Goal: Information Seeking & Learning: Find specific page/section

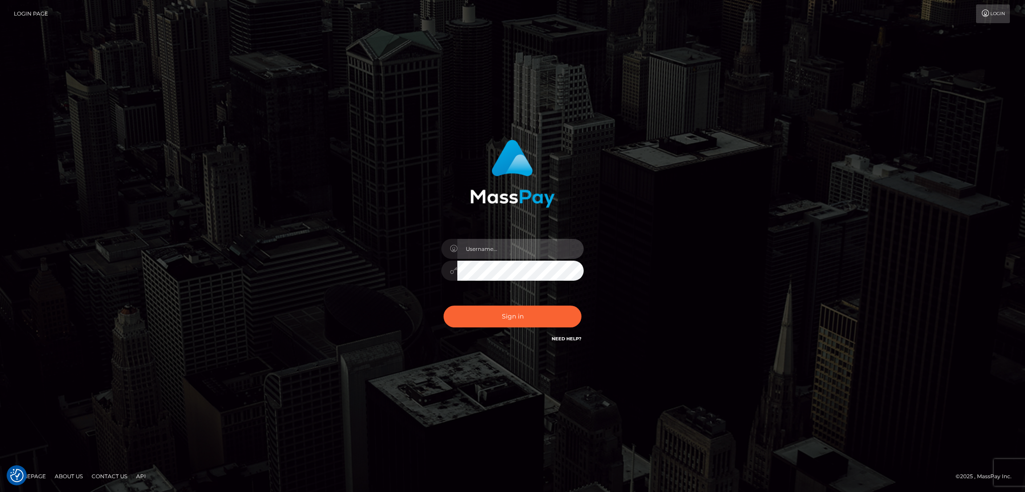
type input "by.es2"
click at [525, 317] on button "Sign in" at bounding box center [513, 317] width 138 height 22
click at [524, 317] on div "Sign in Need Help?" at bounding box center [513, 320] width 156 height 40
click at [532, 317] on button "Sign in" at bounding box center [513, 317] width 138 height 22
type input "by.es2"
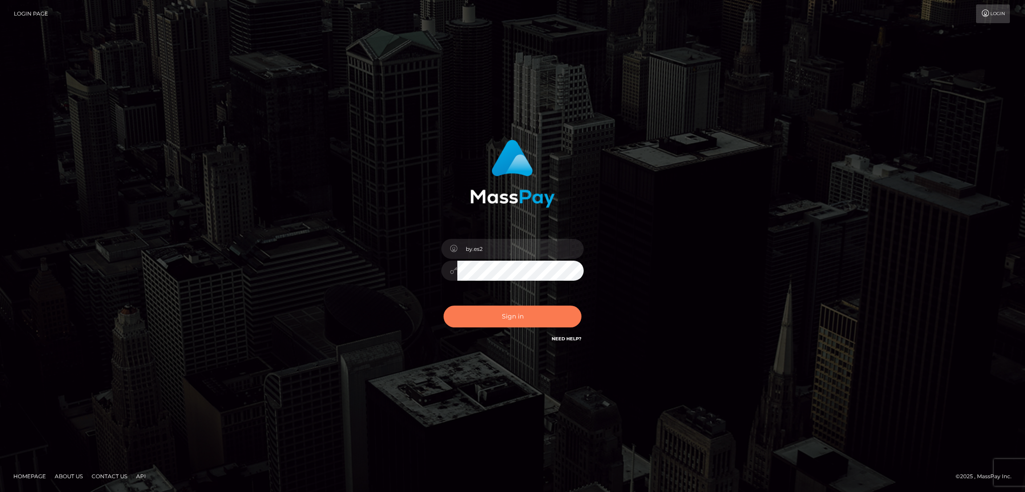
click at [521, 312] on button "Sign in" at bounding box center [513, 317] width 138 height 22
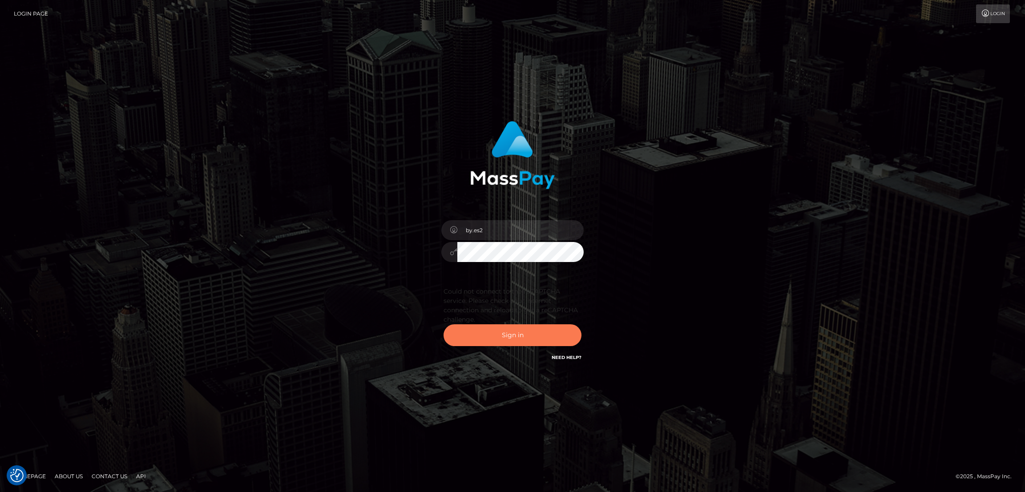
click at [514, 331] on button "Sign in" at bounding box center [513, 335] width 138 height 22
click at [512, 327] on button "Sign in" at bounding box center [513, 335] width 138 height 22
click at [513, 327] on button "Sign in" at bounding box center [513, 335] width 138 height 22
click at [512, 328] on button "Sign in" at bounding box center [513, 335] width 138 height 22
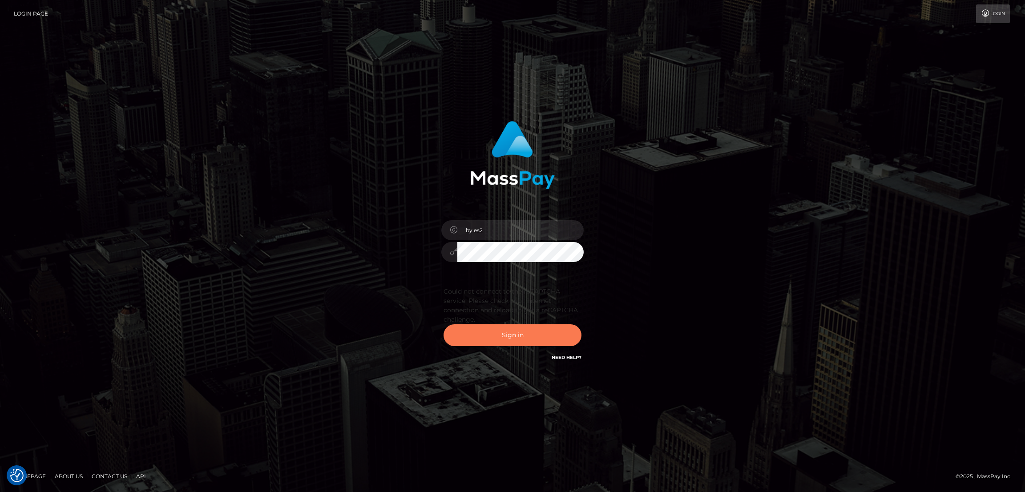
click at [512, 329] on button "Sign in" at bounding box center [513, 335] width 138 height 22
click at [512, 330] on button "Sign in" at bounding box center [513, 335] width 138 height 22
click at [513, 330] on button "Sign in" at bounding box center [513, 335] width 138 height 22
click at [512, 332] on button "Sign in" at bounding box center [513, 335] width 138 height 22
click at [507, 331] on button "Sign in" at bounding box center [513, 335] width 138 height 22
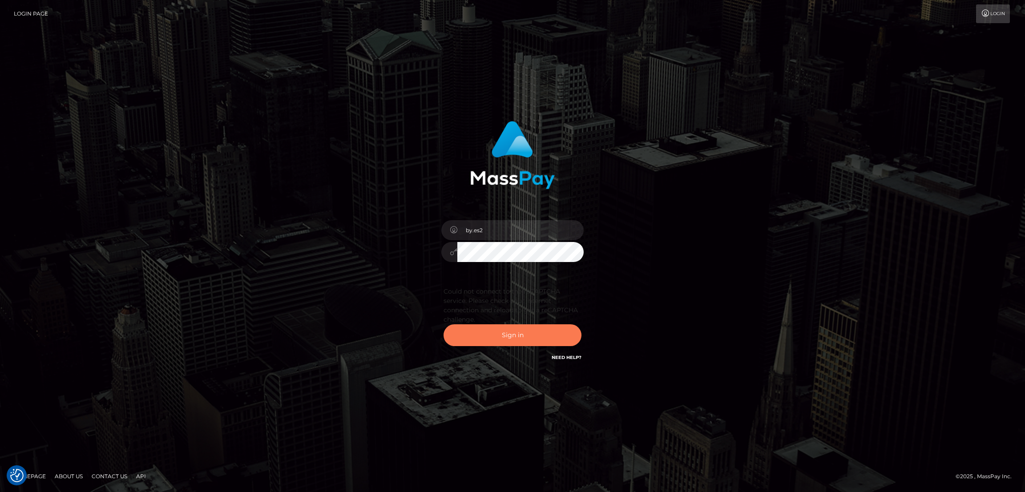
click at [528, 334] on button "Sign in" at bounding box center [513, 335] width 138 height 22
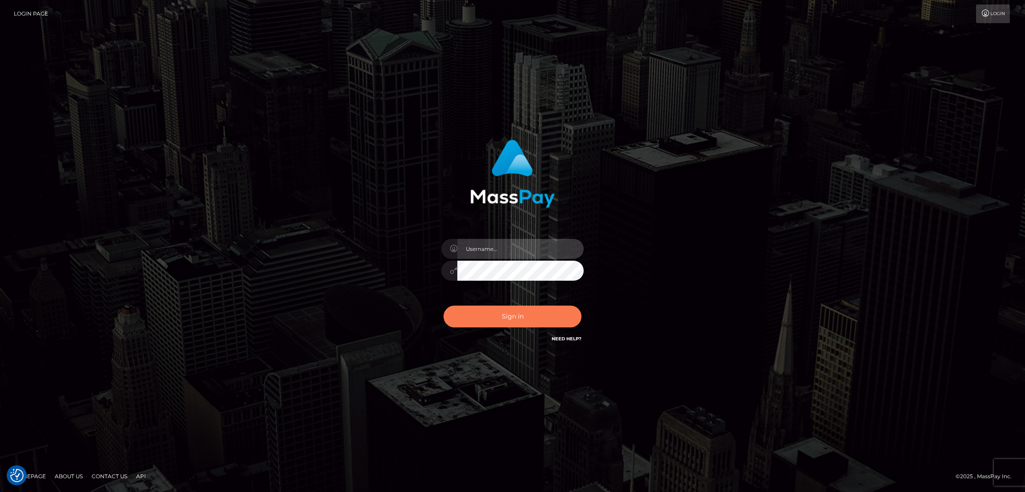
type input "by.es2"
click at [528, 316] on button "Sign in" at bounding box center [513, 317] width 138 height 22
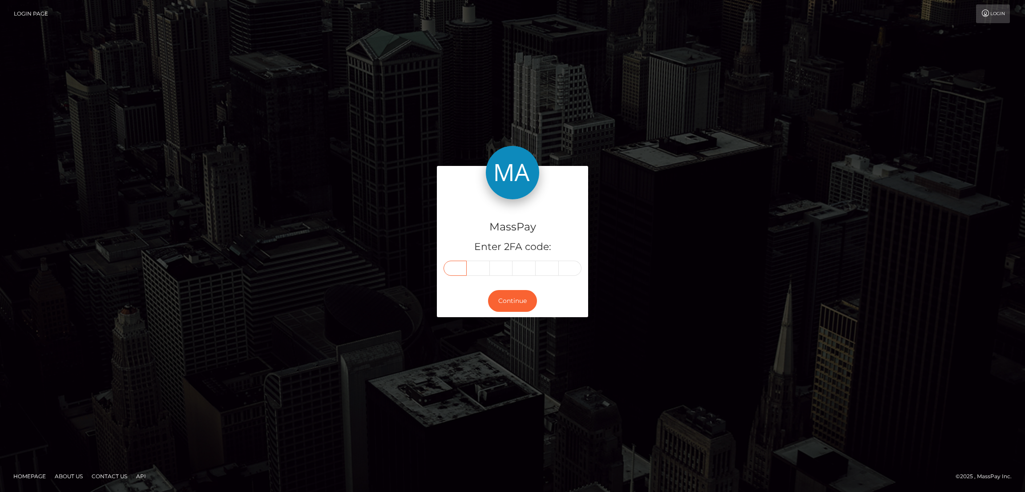
paste input "H"
type input "H"
type input "e"
type input "l"
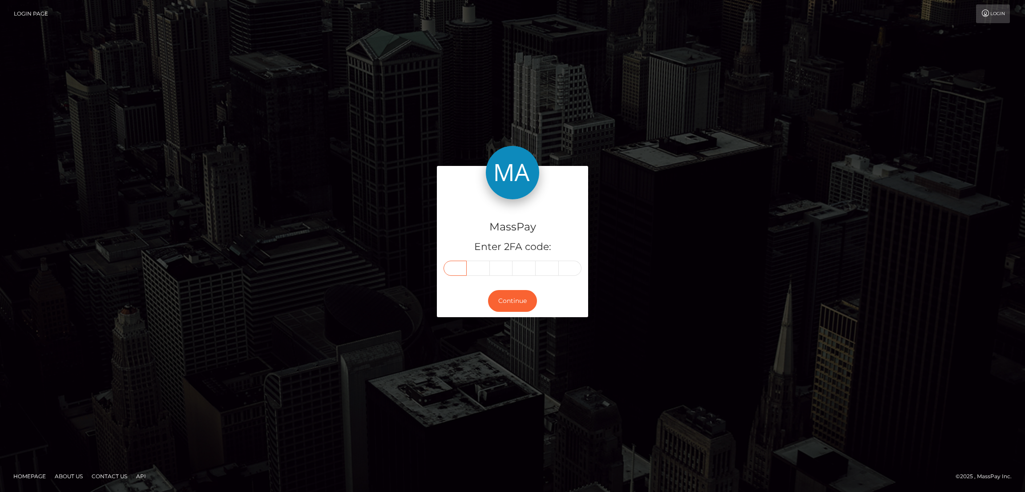
type input "o"
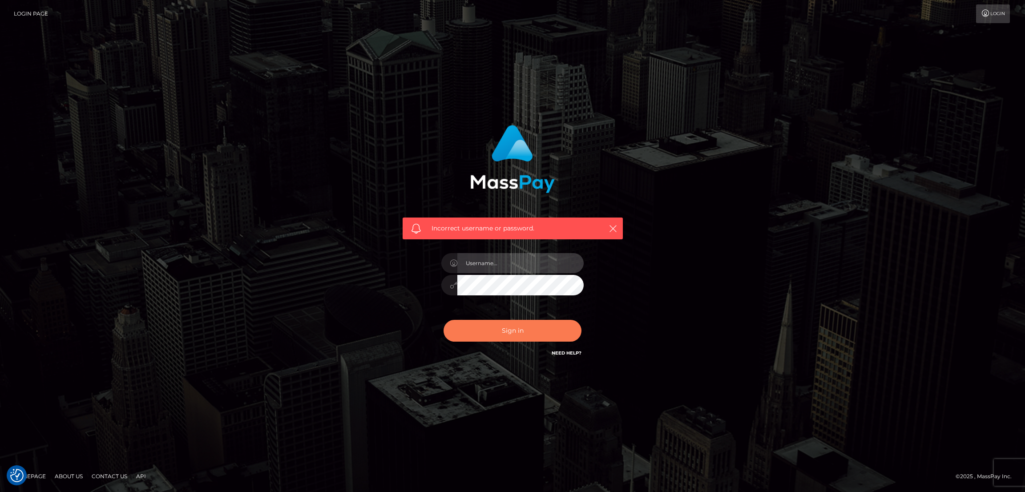
type input "by.es2"
click at [510, 328] on button "Sign in" at bounding box center [513, 331] width 138 height 22
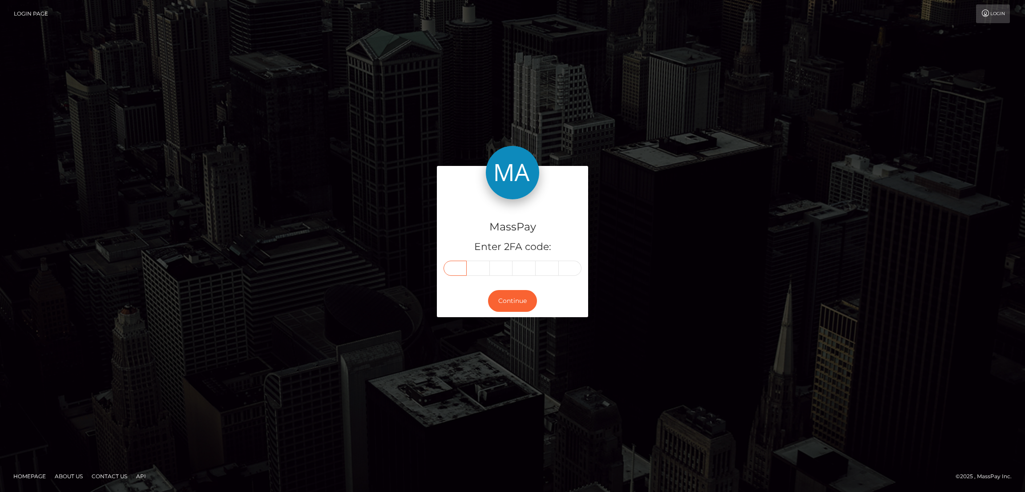
click at [454, 268] on input "text" at bounding box center [455, 268] width 23 height 15
paste input "8"
type input "8"
type input "7"
type input "2"
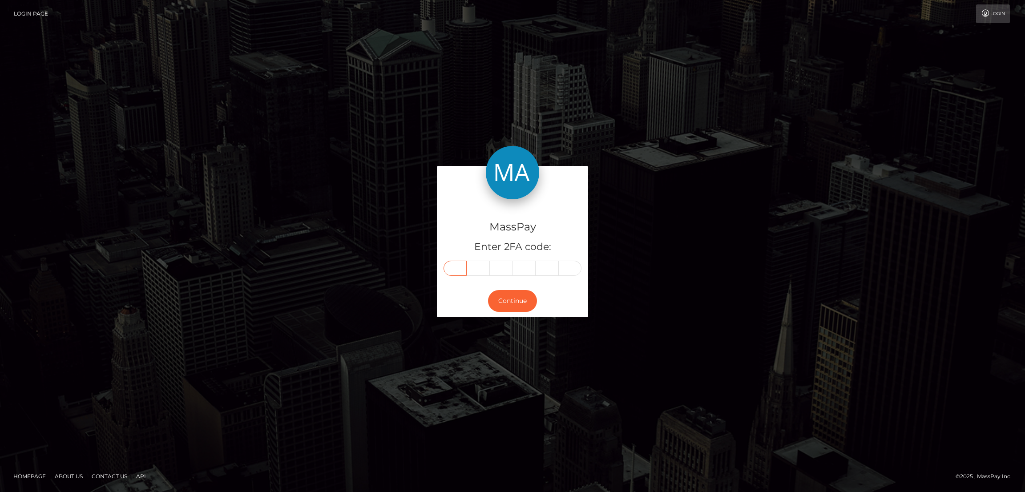
type input "1"
type input "8"
type input "4"
click at [519, 305] on button "Continue" at bounding box center [512, 301] width 49 height 22
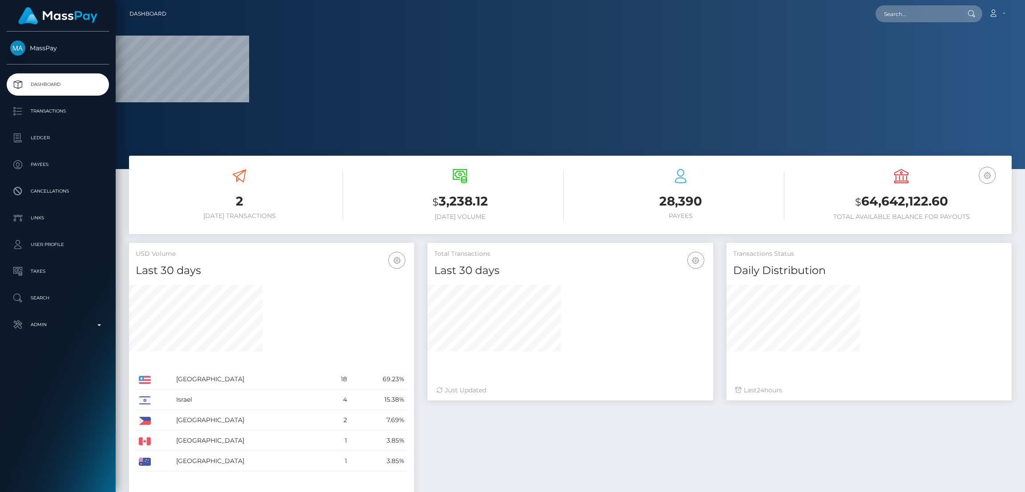
scroll to position [158, 285]
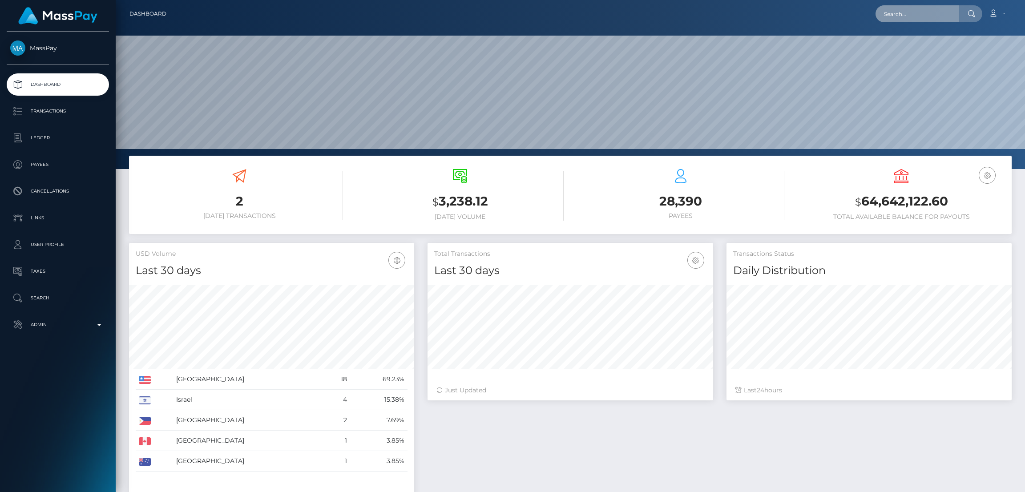
click at [898, 14] on input "text" at bounding box center [918, 13] width 84 height 17
paste input "prerona.baruah.contact@gmail.com"
type input "prerona.baruah.contact@gmail.com"
click at [901, 46] on link "PRERONA BARUAH" at bounding box center [911, 46] width 71 height 16
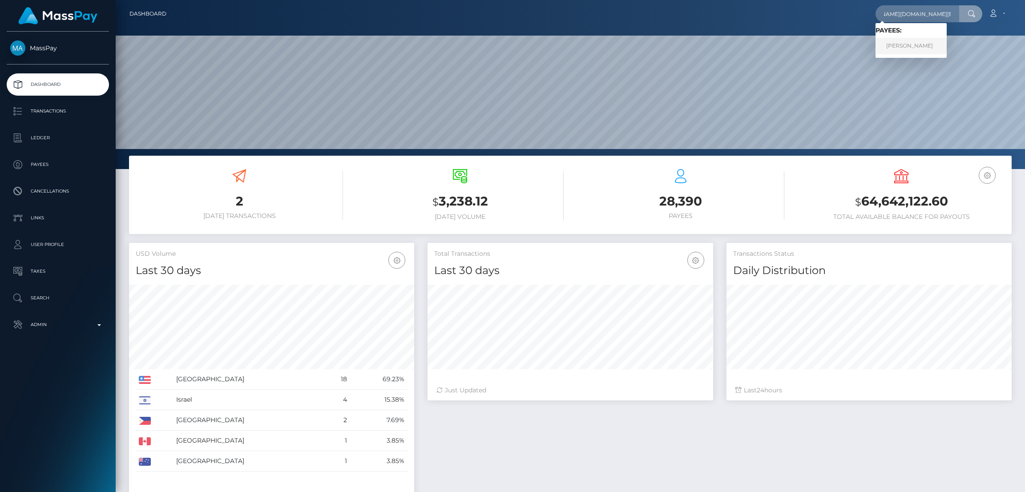
scroll to position [0, 0]
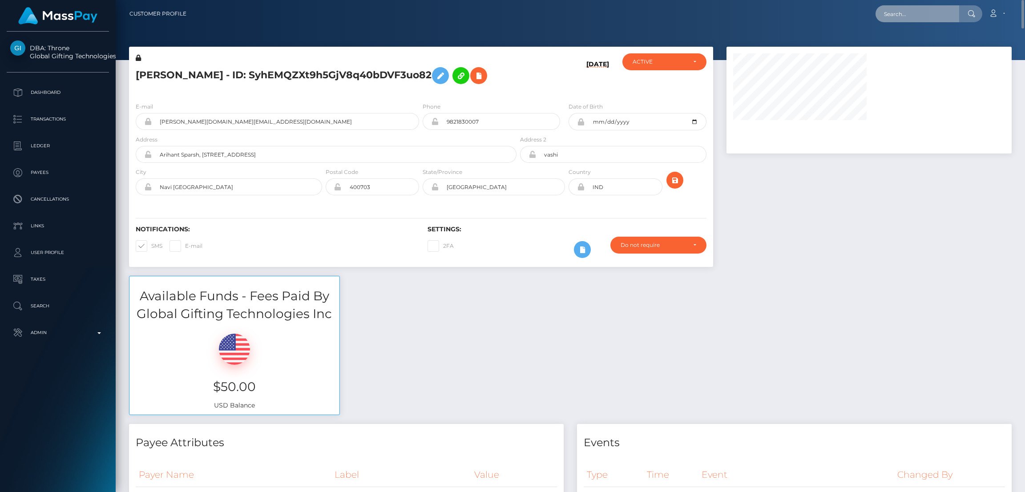
click at [889, 9] on input "text" at bounding box center [918, 13] width 84 height 17
paste input "[EMAIL_ADDRESS][DOMAIN_NAME]"
type input "[EMAIL_ADDRESS][DOMAIN_NAME]"
click at [901, 44] on link "ALISON MARIE CLEMENTS" at bounding box center [911, 46] width 71 height 16
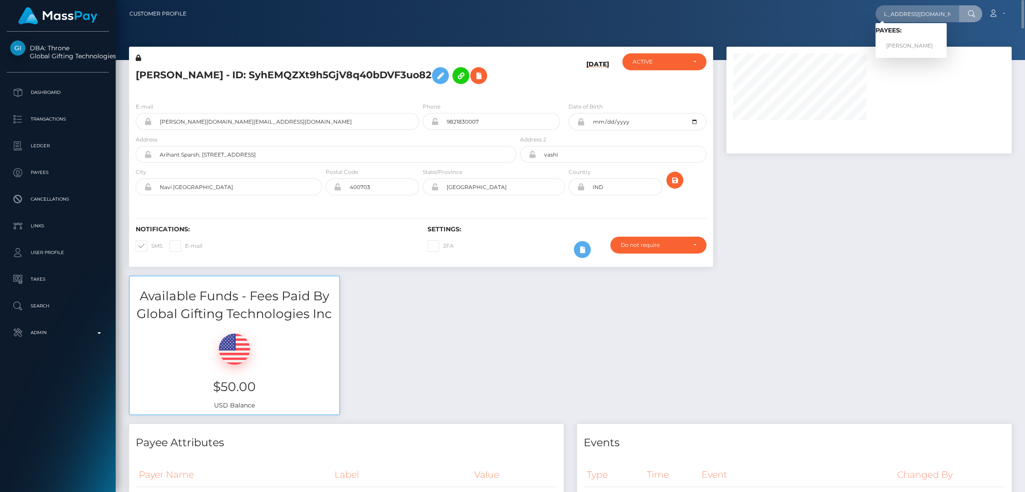
scroll to position [0, 0]
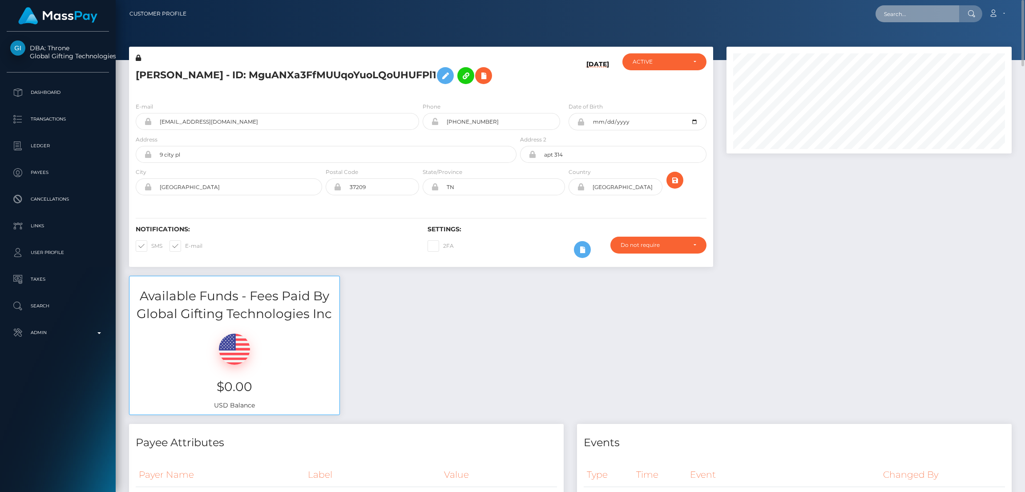
click at [901, 12] on input "text" at bounding box center [918, 13] width 84 height 17
paste input "[EMAIL_ADDRESS][DOMAIN_NAME]"
type input "[EMAIL_ADDRESS][DOMAIN_NAME]"
click at [899, 47] on link "Jeremy Loatman" at bounding box center [911, 46] width 71 height 16
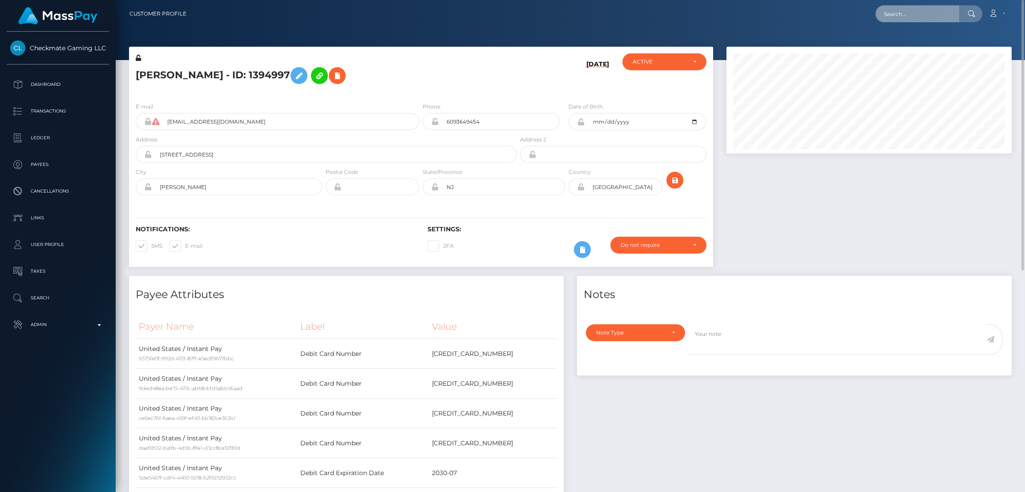
click at [899, 20] on input "text" at bounding box center [918, 13] width 84 height 17
paste input "[EMAIL_ADDRESS][DOMAIN_NAME]"
type input "[EMAIL_ADDRESS][DOMAIN_NAME]"
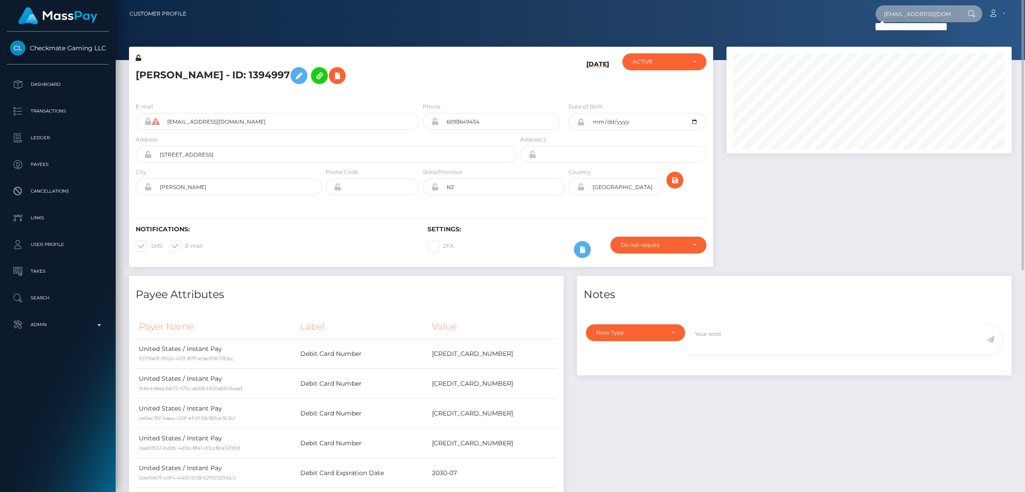
click at [908, 10] on input "[EMAIL_ADDRESS][DOMAIN_NAME]" at bounding box center [918, 13] width 84 height 17
click at [903, 14] on input "[EMAIL_ADDRESS][DOMAIN_NAME]" at bounding box center [918, 13] width 84 height 17
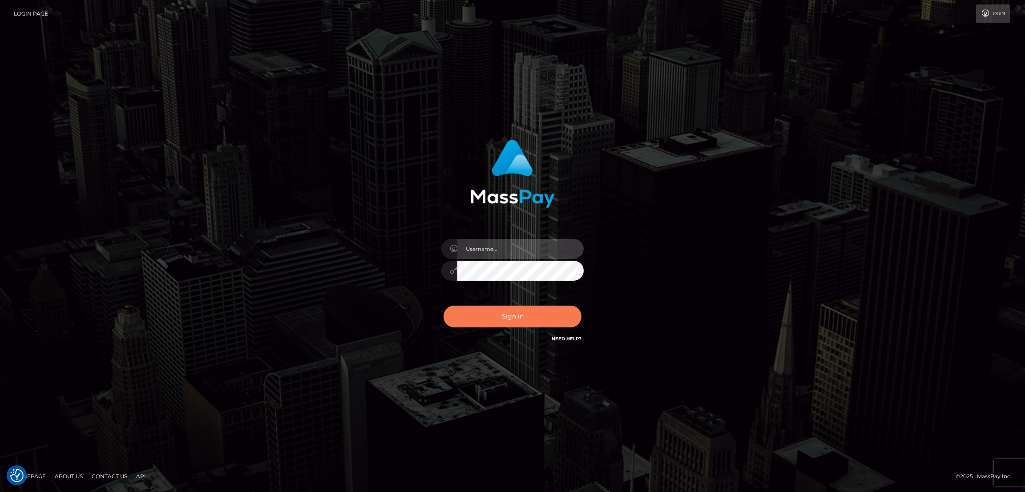
type input "by.es2"
click at [516, 315] on button "Sign in" at bounding box center [513, 317] width 138 height 22
click at [517, 314] on button "Sign in" at bounding box center [513, 317] width 138 height 22
click at [510, 318] on button "Sign in" at bounding box center [513, 317] width 138 height 22
click at [507, 314] on button "Sign in" at bounding box center [513, 317] width 138 height 22
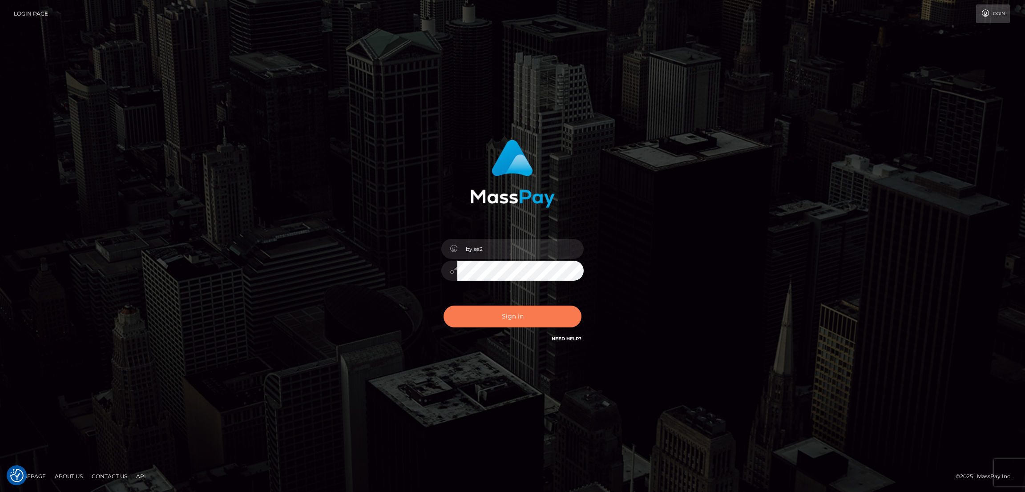
click at [512, 315] on button "Sign in" at bounding box center [513, 317] width 138 height 22
click at [508, 313] on button "Sign in" at bounding box center [513, 317] width 138 height 22
click at [528, 319] on button "Sign in" at bounding box center [513, 317] width 138 height 22
click at [533, 319] on div "0cAFcWeA6x5G5f0_L9VTy-hmebHFiwUjxOSy466C1IZKhSn-TTAjdbbgYm-AF5kJYNnVXurPNYZIjcb…" at bounding box center [513, 320] width 156 height 40
click at [533, 319] on button "Sign in" at bounding box center [513, 317] width 138 height 22
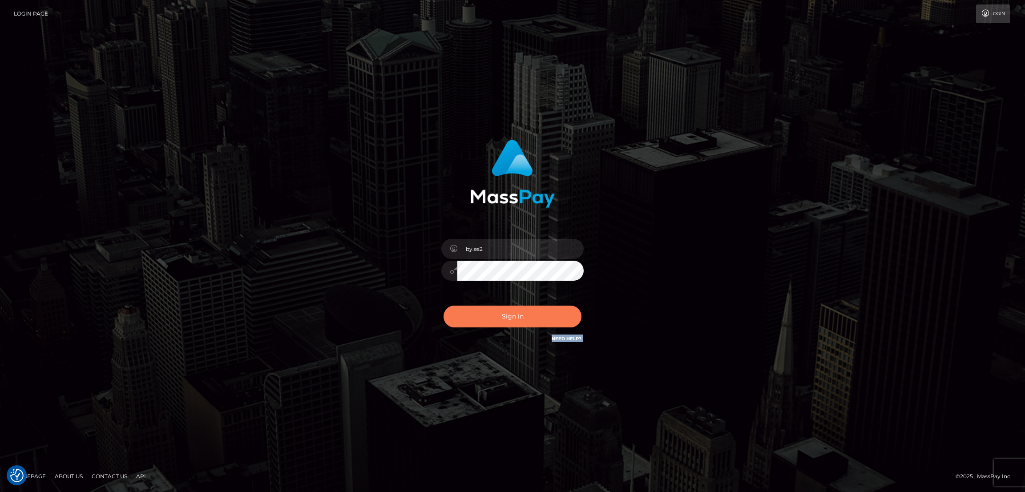
click at [533, 319] on div "0cAFcWeA6x5G5f0_L9VTy-hmebHFiwUjxOSy466C1IZKhSn-TTAjdbbgYm-AF5kJYNnVXurPNYZIjcb…" at bounding box center [513, 320] width 156 height 40
click at [533, 319] on button "Sign in" at bounding box center [513, 317] width 138 height 22
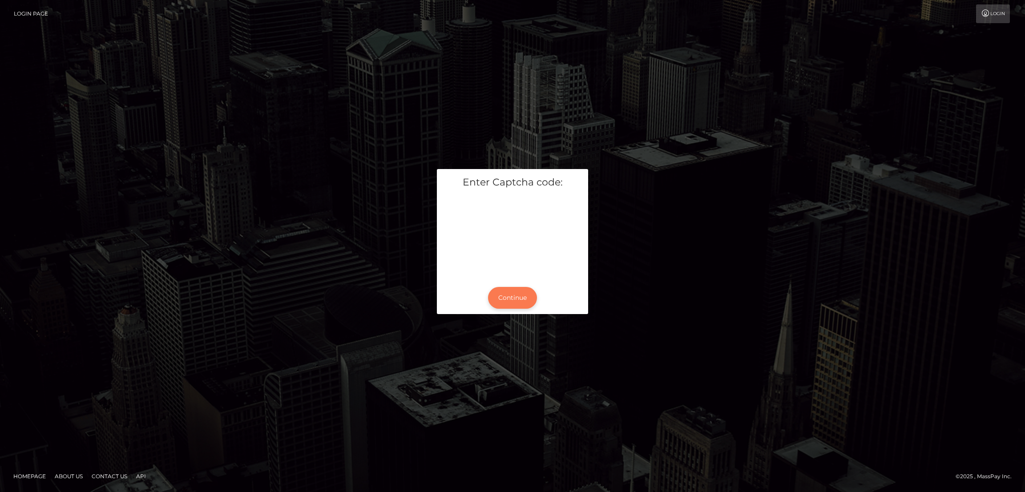
click at [513, 299] on button "Continue" at bounding box center [512, 298] width 49 height 22
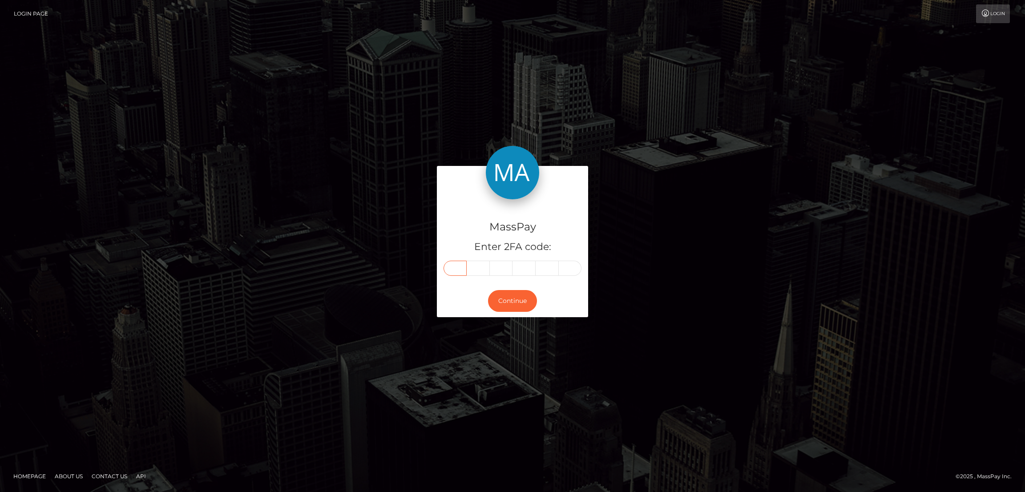
click at [455, 263] on input "text" at bounding box center [455, 268] width 23 height 15
paste input "1"
type input "1"
type input "3"
type input "9"
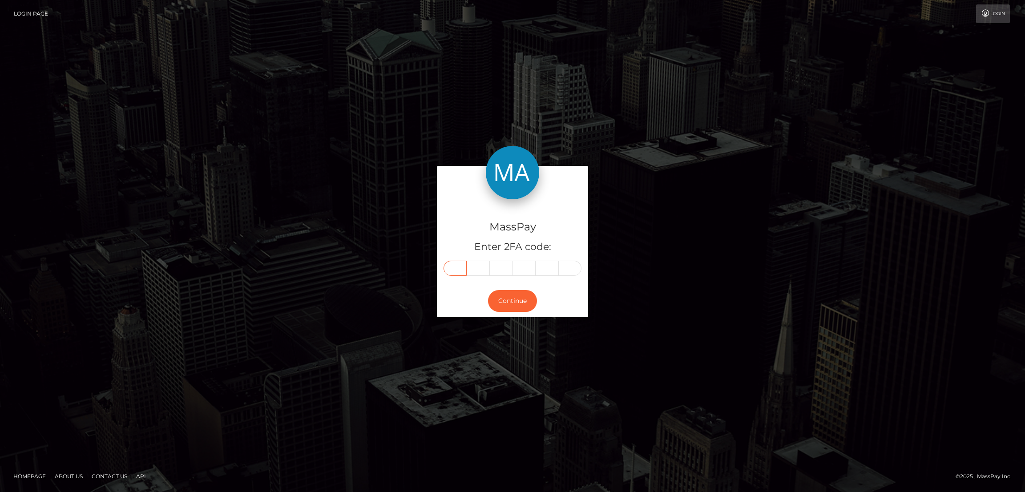
type input "5"
type input "1"
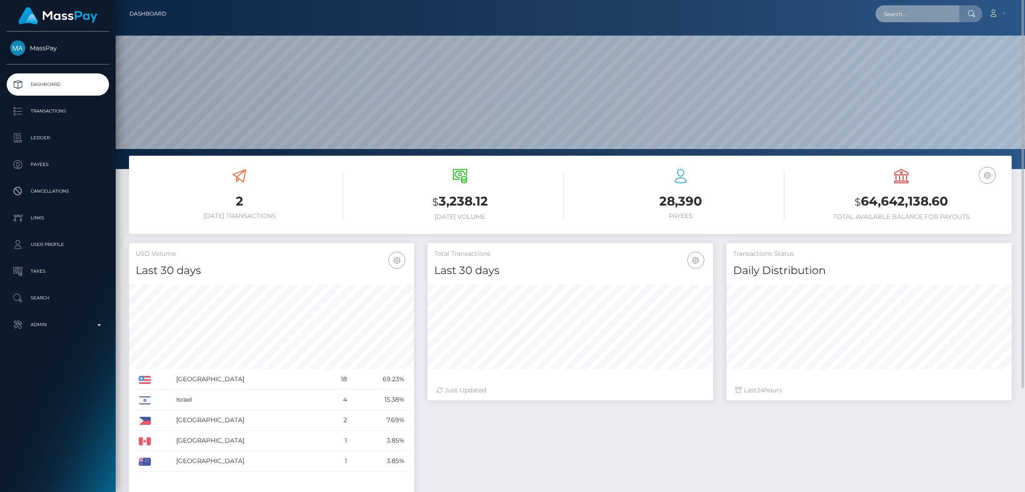
click at [901, 9] on input "text" at bounding box center [918, 13] width 84 height 17
paste input "[EMAIL_ADDRESS][DOMAIN_NAME]"
type input "[EMAIL_ADDRESS][DOMAIN_NAME]"
click at [907, 48] on link "SAVANNAH PAIGE HARVEY" at bounding box center [911, 46] width 71 height 16
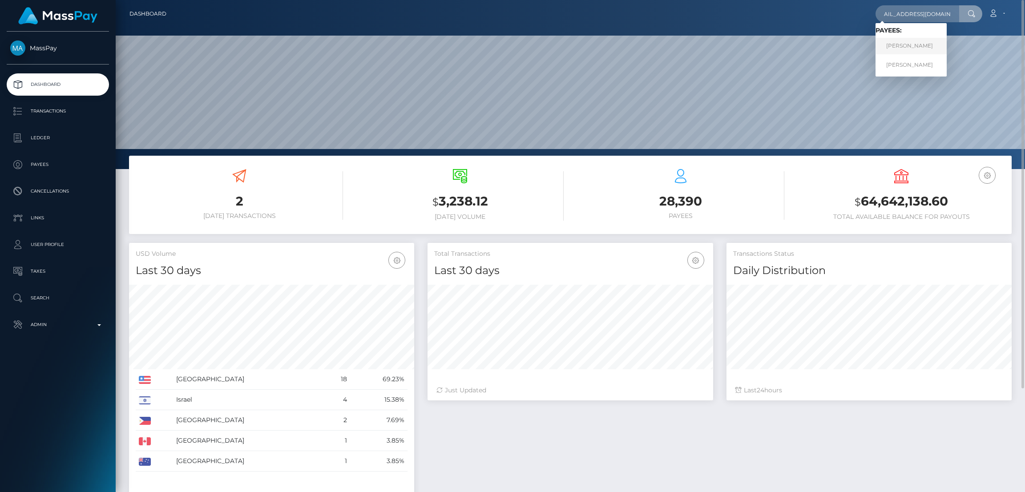
scroll to position [0, 0]
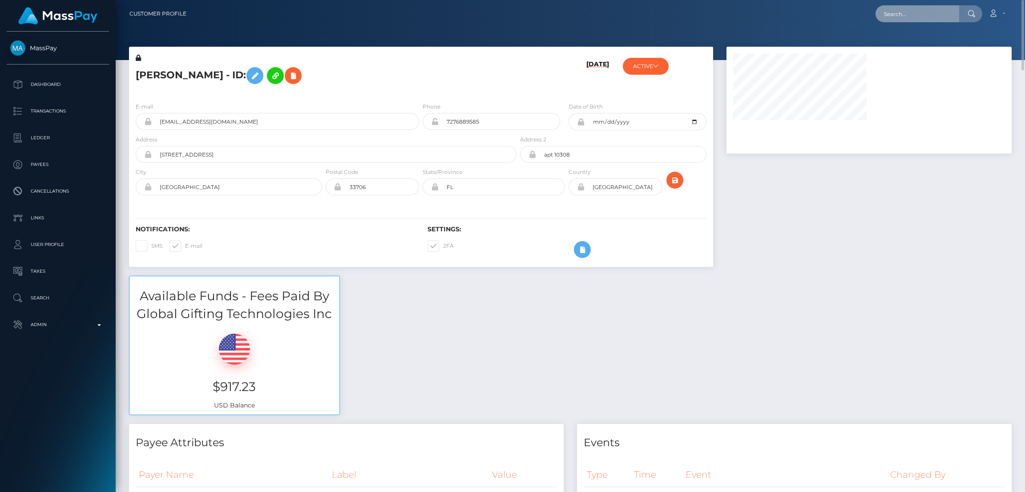
click at [896, 15] on input "text" at bounding box center [918, 13] width 84 height 17
paste input "[EMAIL_ADDRESS][DOMAIN_NAME]"
type input "[EMAIL_ADDRESS][DOMAIN_NAME]"
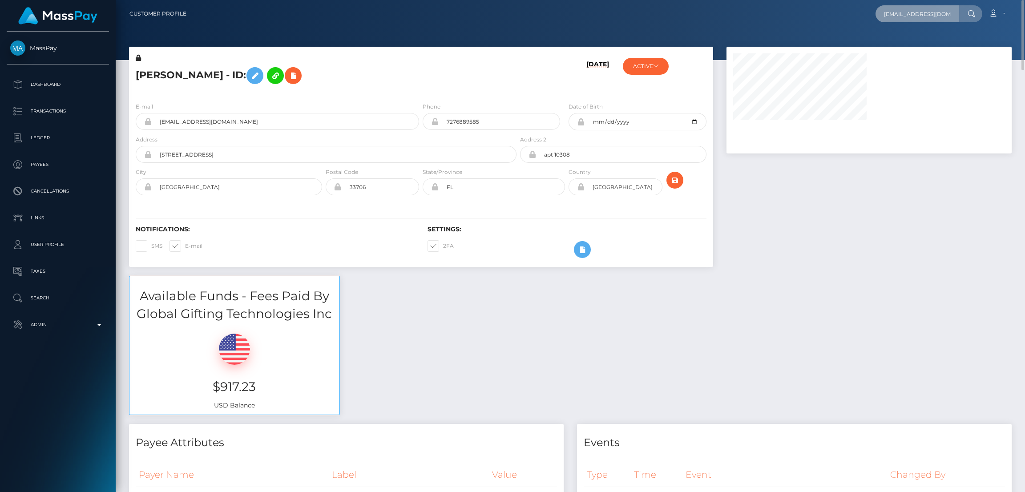
click at [898, 10] on input "[EMAIL_ADDRESS][DOMAIN_NAME]" at bounding box center [918, 13] width 84 height 17
click at [941, 11] on input "[EMAIL_ADDRESS][DOMAIN_NAME]" at bounding box center [918, 13] width 84 height 17
click at [910, 12] on input "text" at bounding box center [918, 13] width 84 height 17
paste input "[EMAIL_ADDRESS][DOMAIN_NAME]"
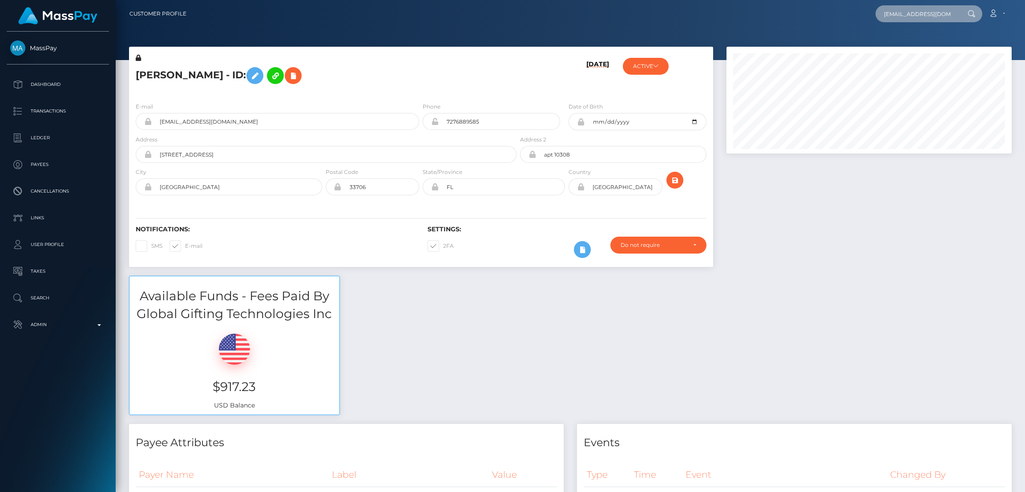
scroll to position [0, 10]
type input "flora.secretsoles@gmail.com"
click at [909, 64] on link "SAVANNAH PAIGE HARVEY" at bounding box center [911, 65] width 71 height 16
click at [907, 14] on input "flora.secretsoles@gmail.com" at bounding box center [918, 13] width 84 height 17
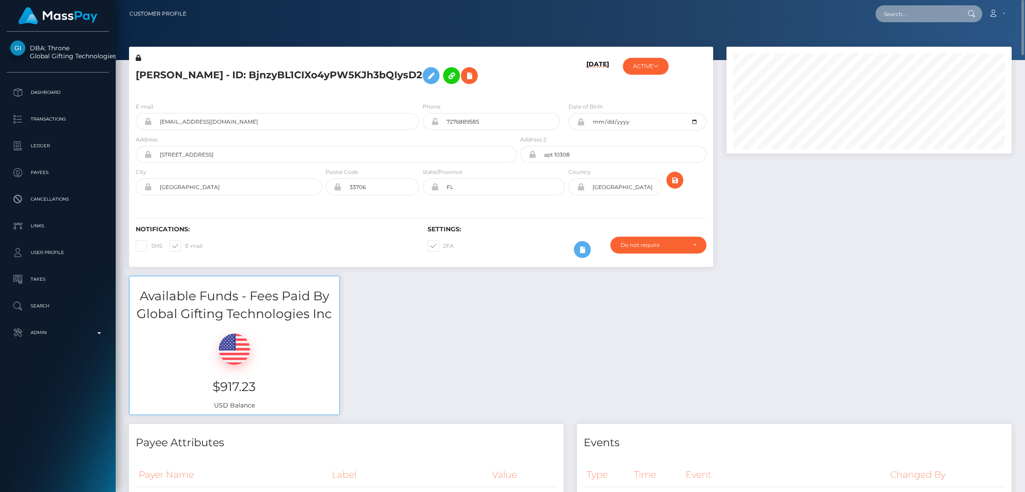
click at [920, 11] on input "text" at bounding box center [918, 13] width 84 height 17
paste input "[EMAIL_ADDRESS][DOMAIN_NAME]"
type input "[EMAIL_ADDRESS][DOMAIN_NAME]"
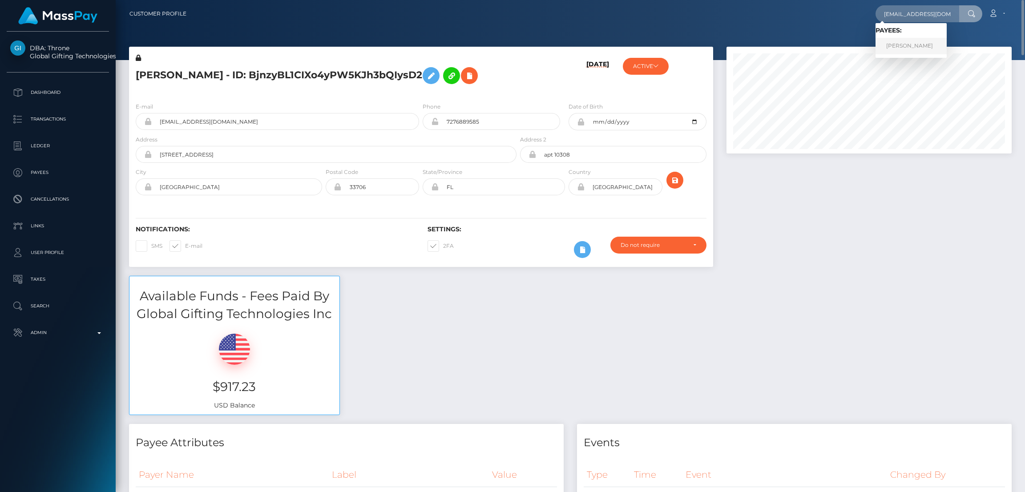
click at [909, 45] on link "Karen Alice Hopkins" at bounding box center [911, 46] width 71 height 16
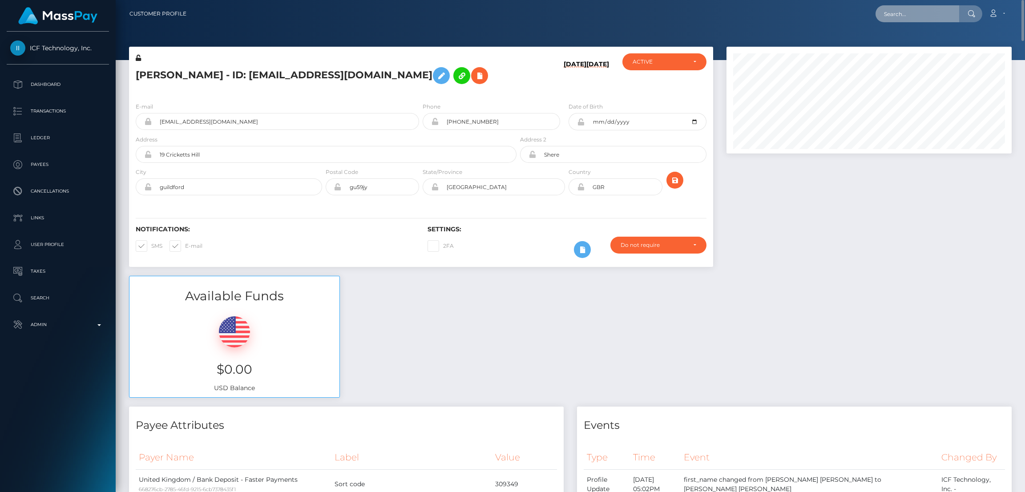
click at [893, 13] on input "text" at bounding box center [918, 13] width 84 height 17
paste input "[EMAIL_ADDRESS][DOMAIN_NAME]"
type input "[EMAIL_ADDRESS][DOMAIN_NAME]"
click at [905, 45] on link "Chubbycheez" at bounding box center [911, 46] width 71 height 16
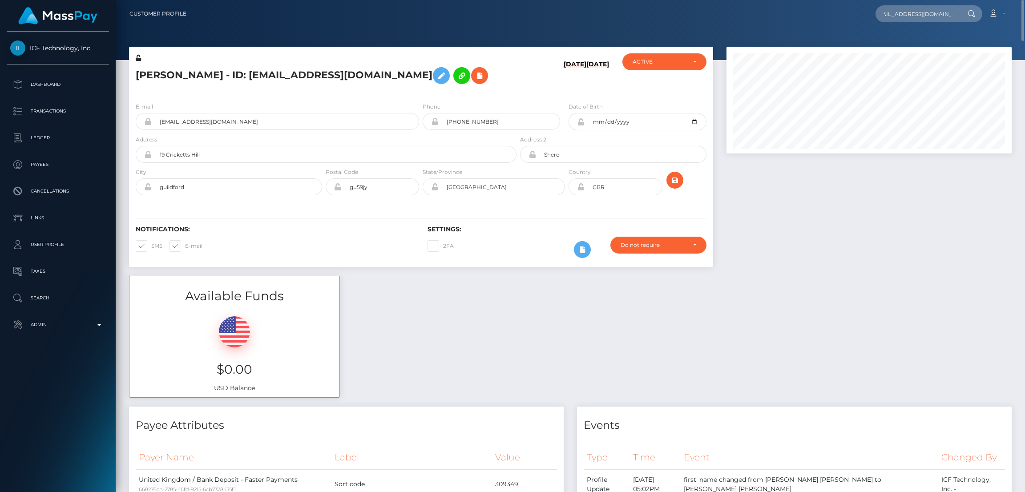
scroll to position [0, 0]
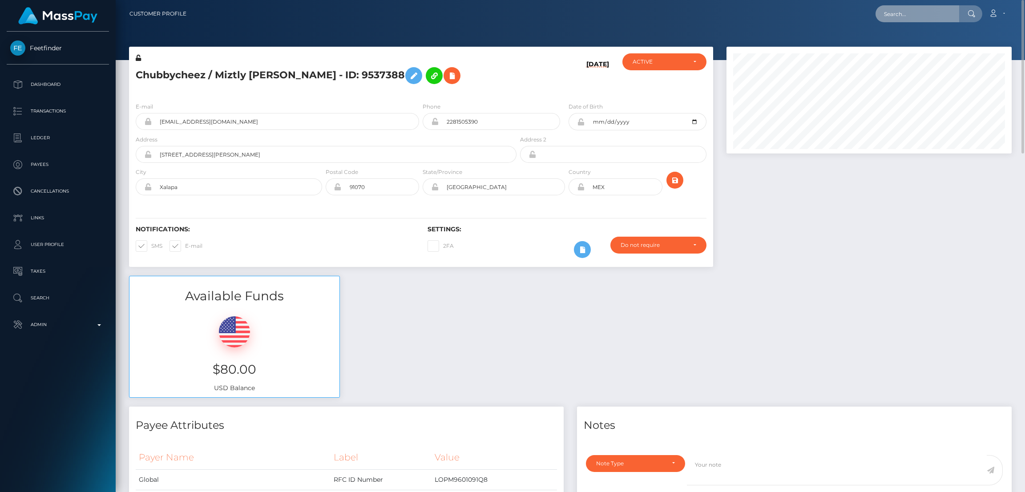
click at [901, 14] on input "text" at bounding box center [918, 13] width 84 height 17
paste input "goddessrosabella1@gmail.com"
type input "goddessrosabella1@gmail.com"
click at [909, 48] on link "BARBARA CSABI" at bounding box center [911, 46] width 71 height 16
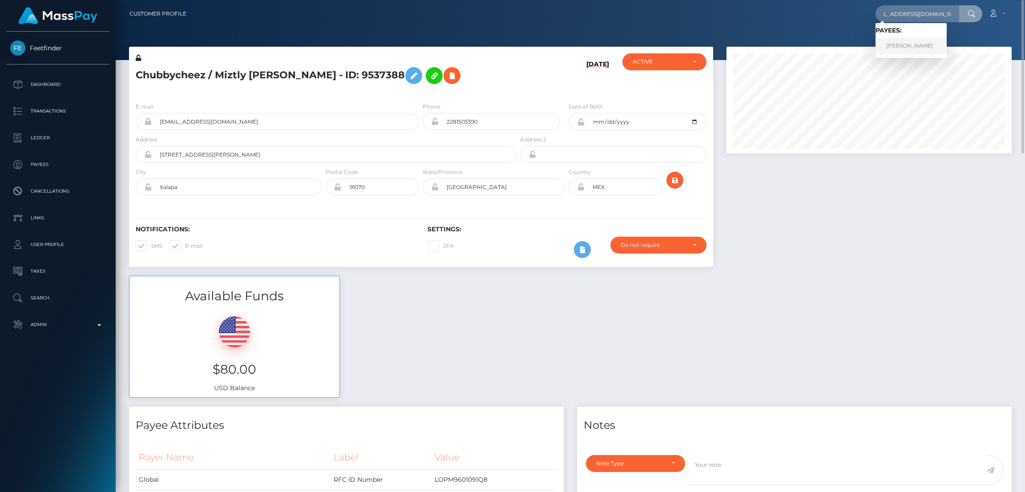
scroll to position [0, 0]
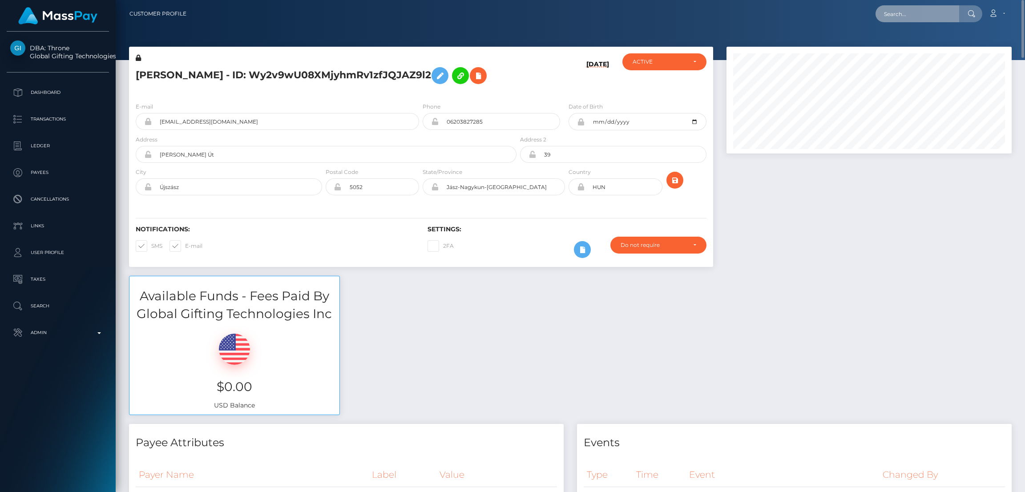
click at [921, 18] on input "text" at bounding box center [918, 13] width 84 height 17
paste input "youdawg@hotmail.com"
type input "youdawg@hotmail.com"
click at [905, 43] on link "Brenda Lockhart" at bounding box center [911, 46] width 71 height 16
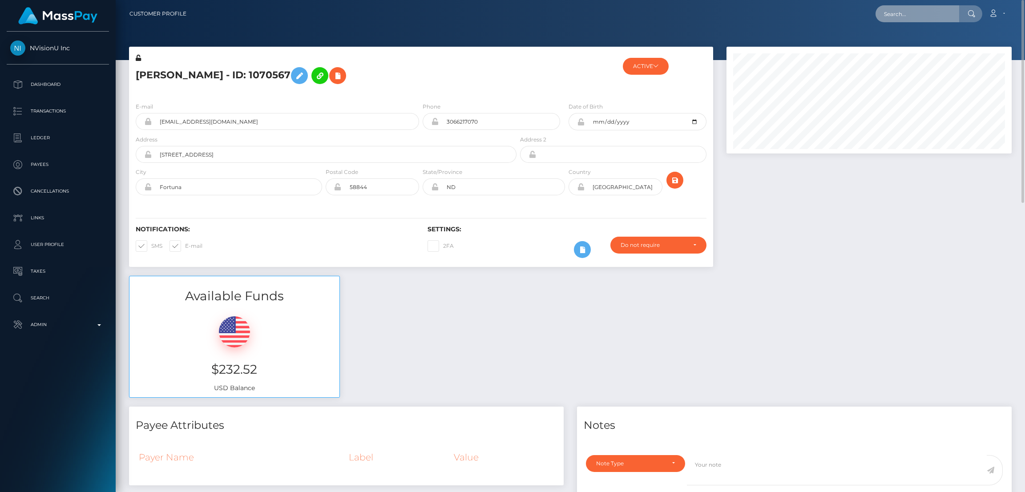
click at [900, 16] on input "text" at bounding box center [918, 13] width 84 height 17
paste input "[EMAIL_ADDRESS][DOMAIN_NAME]"
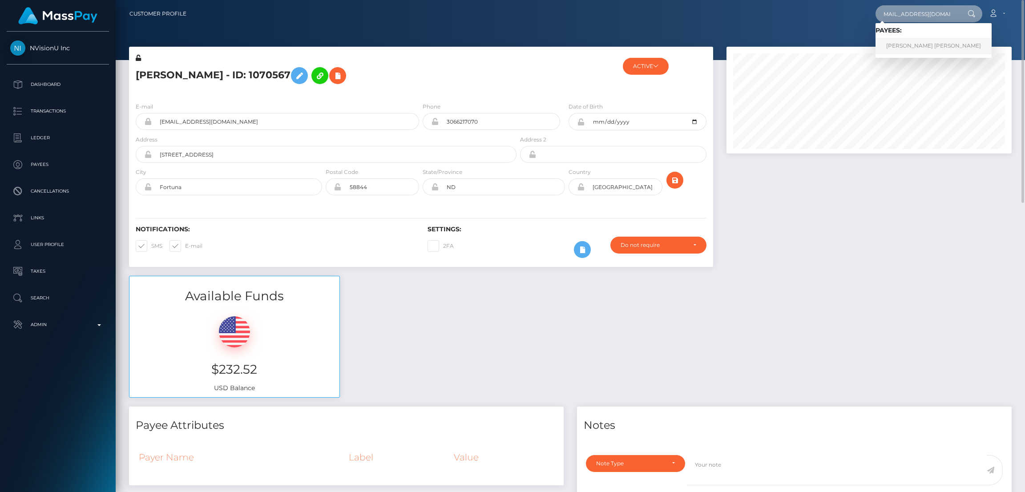
type input "[EMAIL_ADDRESS][DOMAIN_NAME]"
click at [905, 53] on link "ELLIE JANE L DEMETRIOU" at bounding box center [934, 46] width 116 height 16
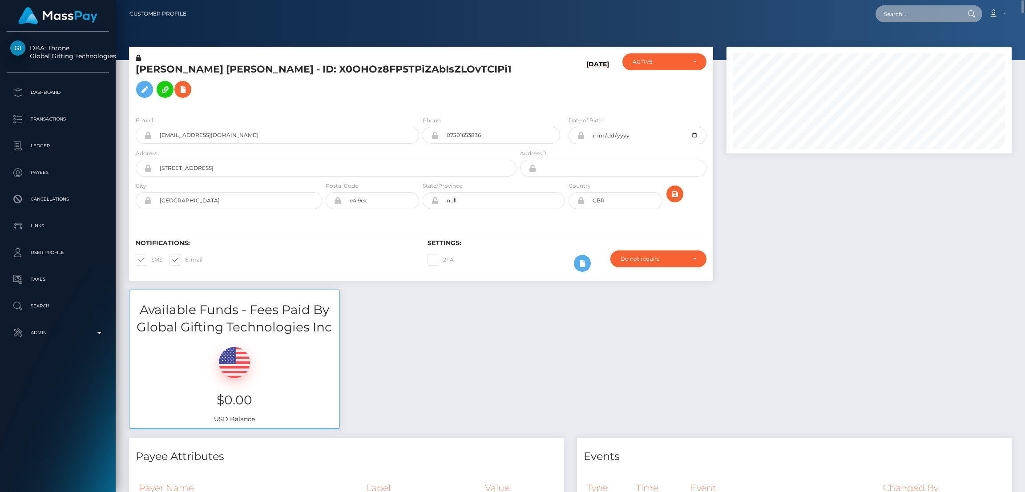
click at [893, 16] on input "text" at bounding box center [918, 13] width 84 height 17
paste input "[EMAIL_ADDRESS][DOMAIN_NAME]"
type input "[EMAIL_ADDRESS][DOMAIN_NAME]"
click at [897, 43] on link "STEPHANIE R TOBIAS" at bounding box center [911, 46] width 71 height 16
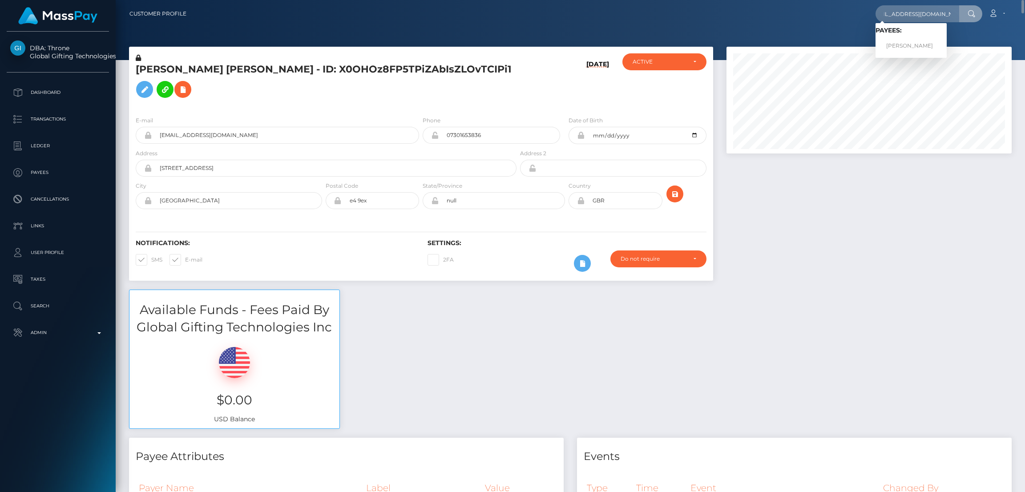
scroll to position [0, 0]
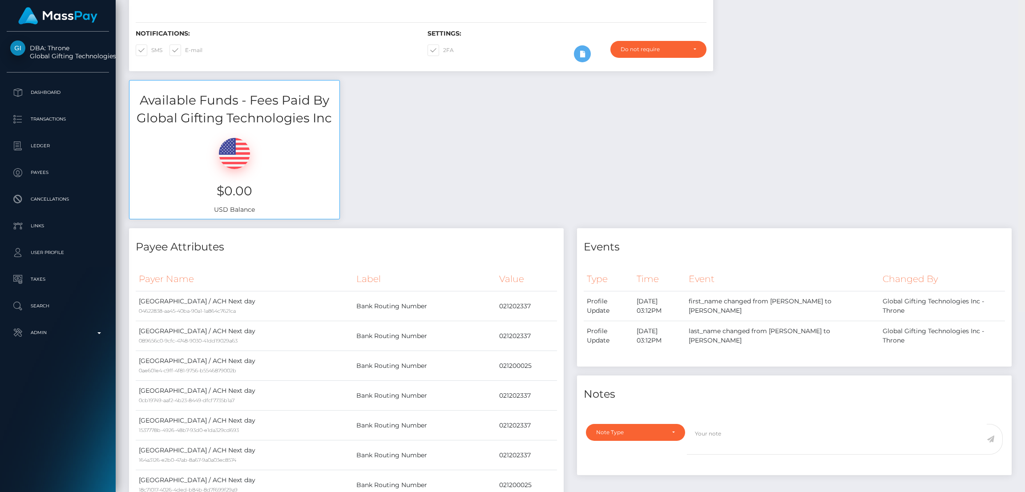
scroll to position [15, 0]
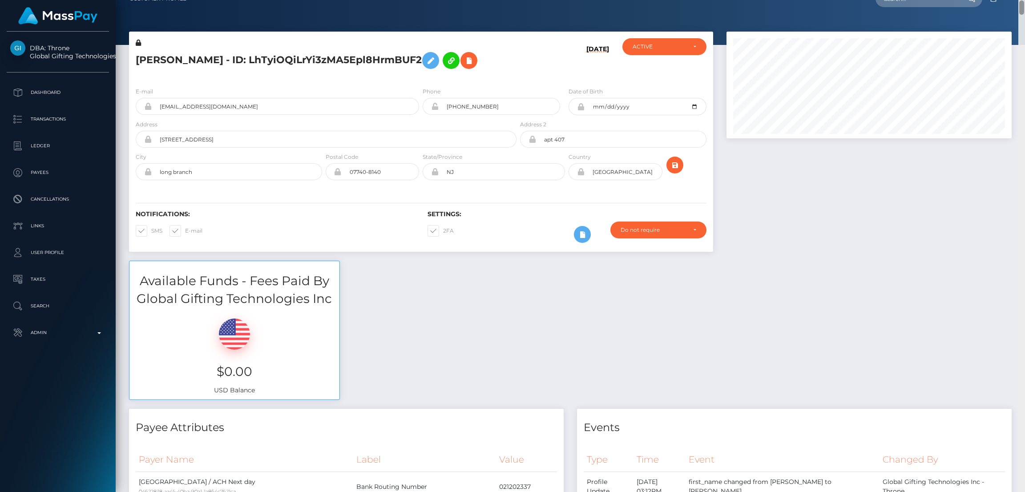
drag, startPoint x: 1022, startPoint y: 198, endPoint x: 1024, endPoint y: 6, distance: 191.3
click at [1014, 6] on div "Customer Profile Loading... Loading..." at bounding box center [570, 246] width 909 height 492
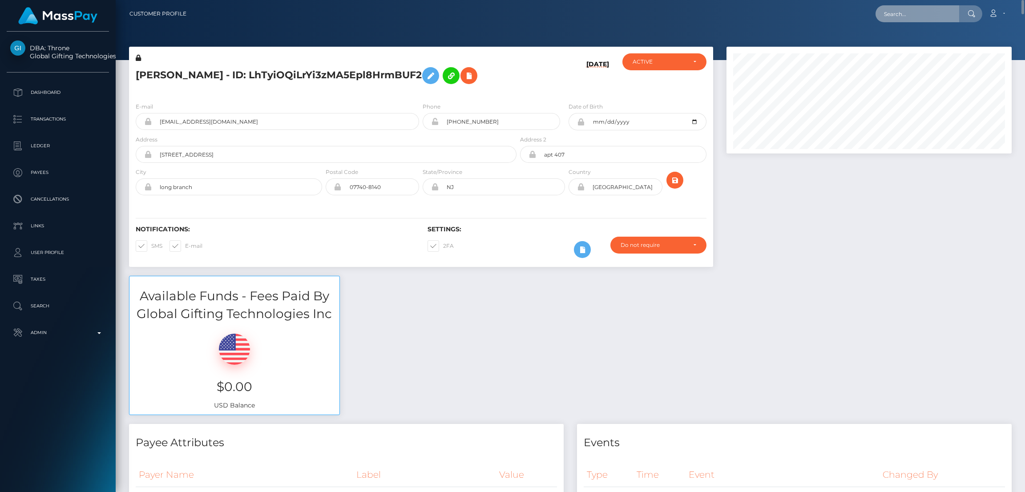
click at [898, 13] on input "text" at bounding box center [918, 13] width 84 height 17
paste input "venomwrestledomme@gmail.com"
type input "venomwrestledomme@gmail.com"
click at [905, 46] on link "Rachael Cherry" at bounding box center [911, 46] width 71 height 16
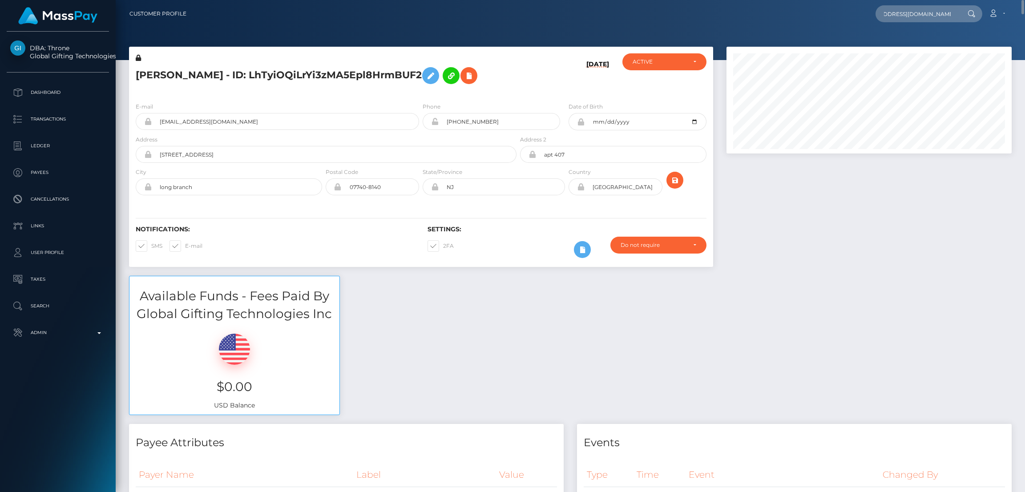
scroll to position [0, 0]
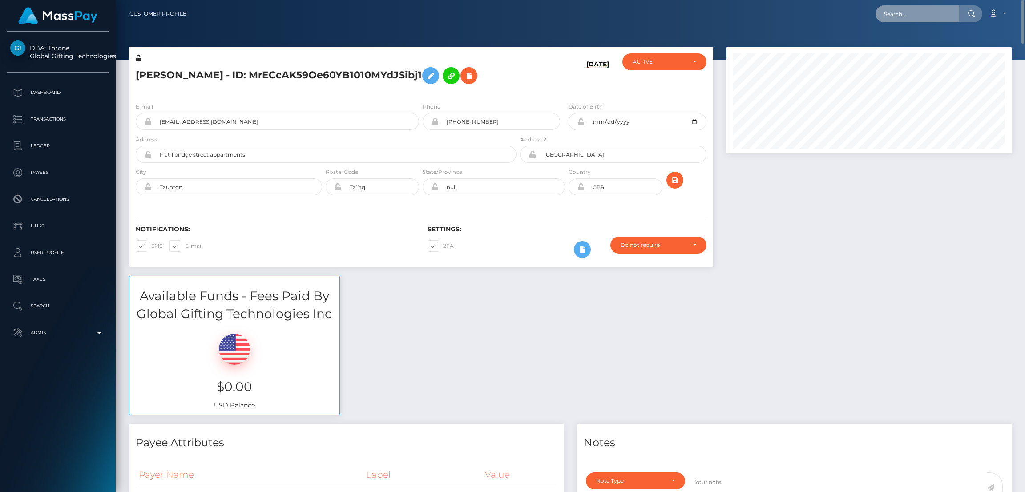
click at [894, 16] on input "text" at bounding box center [918, 13] width 84 height 17
paste input "alexisraines08@gmail.com"
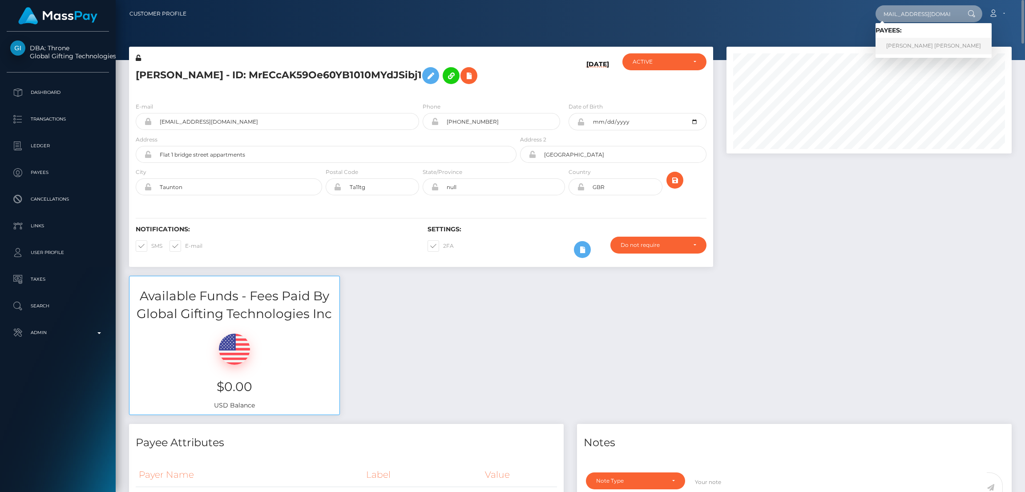
type input "alexisraines08@gmail.com"
click at [900, 42] on link "ALEXIS LEE RAINES" at bounding box center [934, 46] width 116 height 16
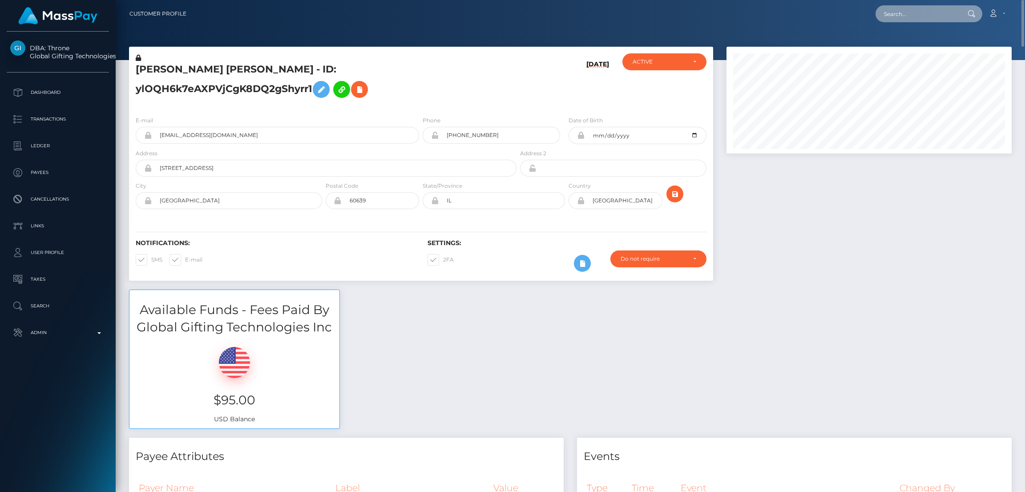
click at [922, 18] on input "text" at bounding box center [918, 13] width 84 height 17
paste input "[EMAIL_ADDRESS][DOMAIN_NAME]"
click at [924, 15] on input "[EMAIL_ADDRESS][DOMAIN_NAME]" at bounding box center [918, 13] width 84 height 17
paste input "luzyaraine13"
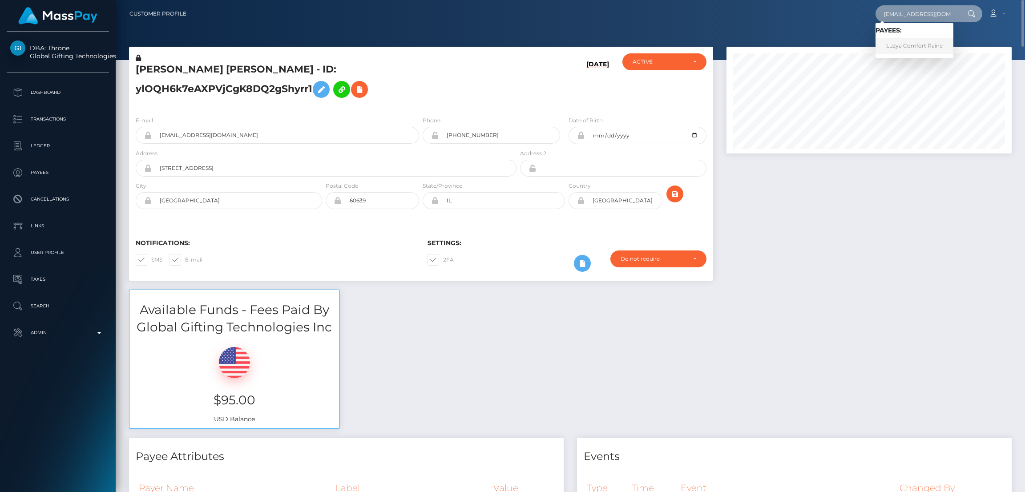
type input "[EMAIL_ADDRESS][DOMAIN_NAME]"
click at [904, 46] on link "Luzya Comfort Raine" at bounding box center [915, 46] width 78 height 16
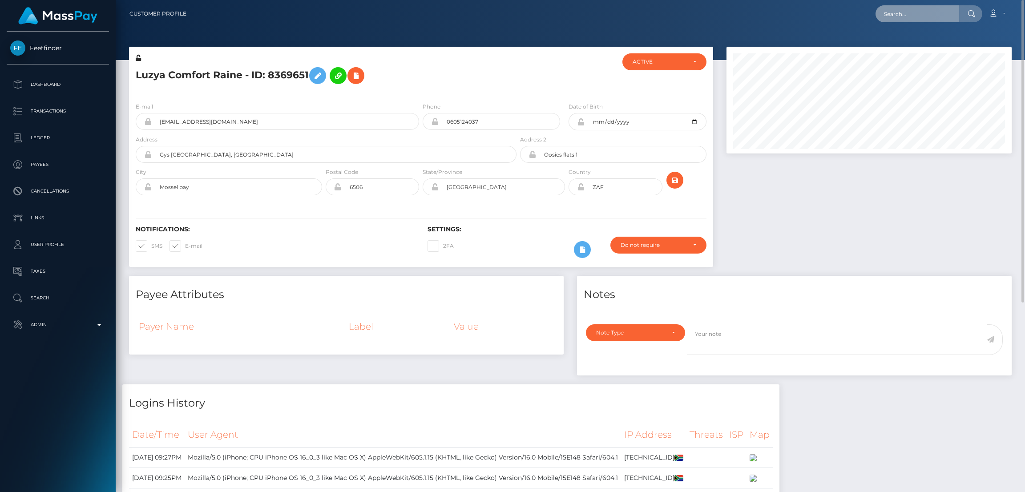
drag, startPoint x: 895, startPoint y: 22, endPoint x: 896, endPoint y: 17, distance: 4.9
click at [895, 21] on input "text" at bounding box center [918, 13] width 84 height 17
paste input "[EMAIL_ADDRESS][DOMAIN_NAME]"
type input "[EMAIL_ADDRESS][DOMAIN_NAME]"
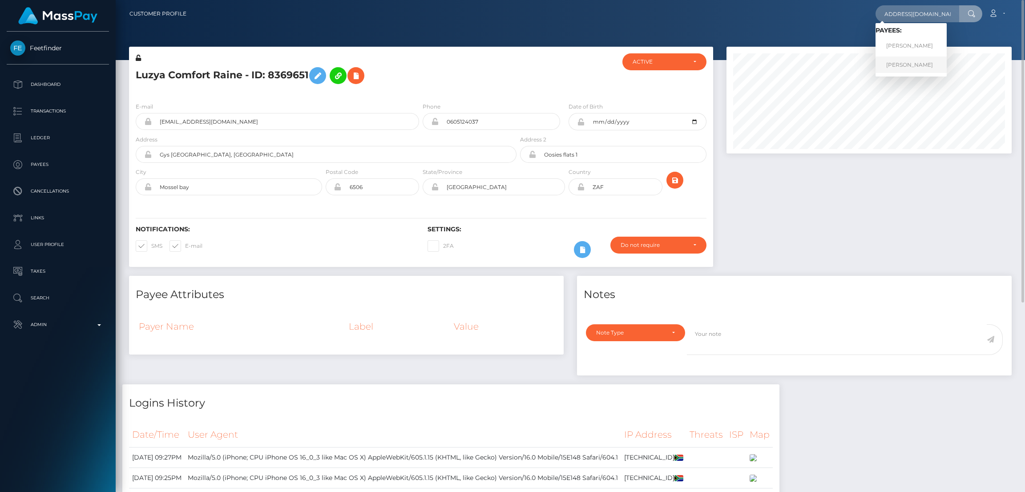
click at [913, 67] on link "[PERSON_NAME]" at bounding box center [911, 65] width 71 height 16
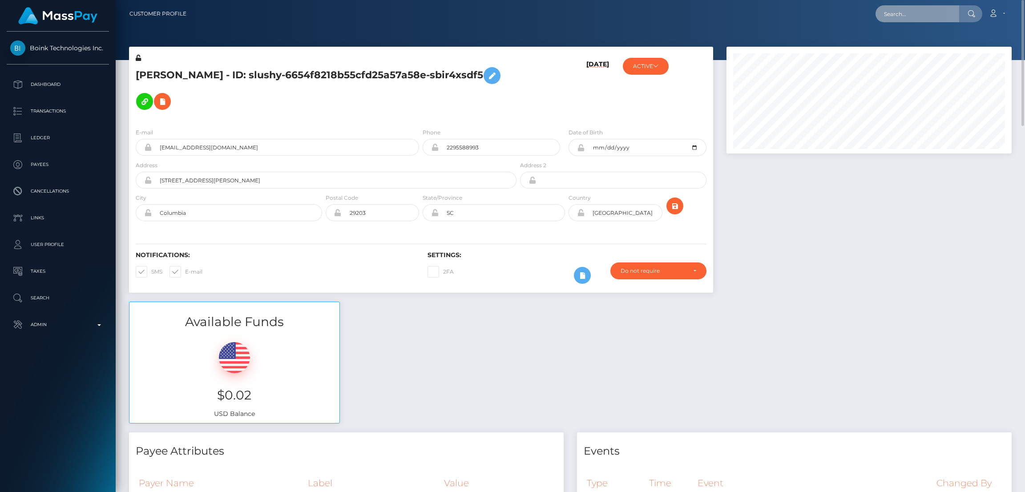
click at [891, 9] on input "text" at bounding box center [918, 13] width 84 height 17
paste input "tinytootsieskc@gmail.com"
type input "tinytootsieskc@gmail.com"
click at [896, 51] on link "CASEY LEE ROCHA" at bounding box center [911, 46] width 71 height 16
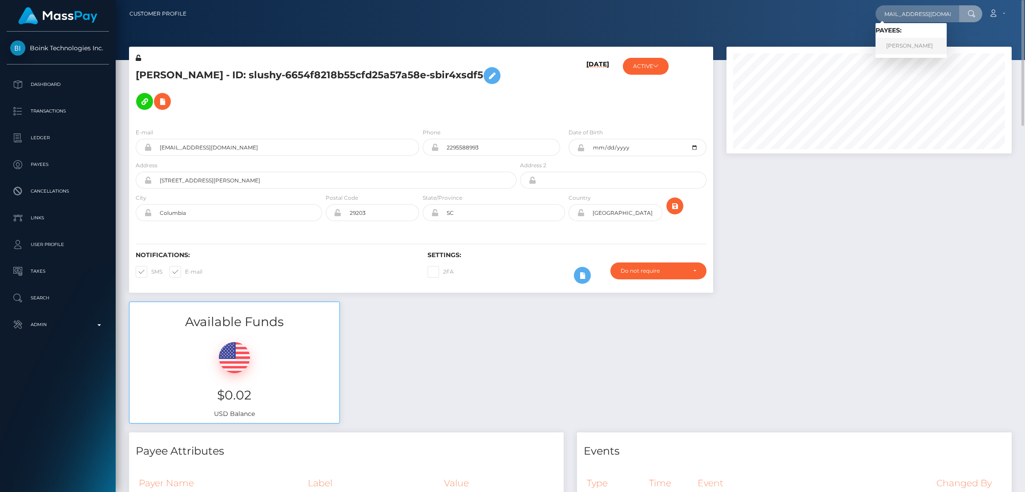
scroll to position [0, 0]
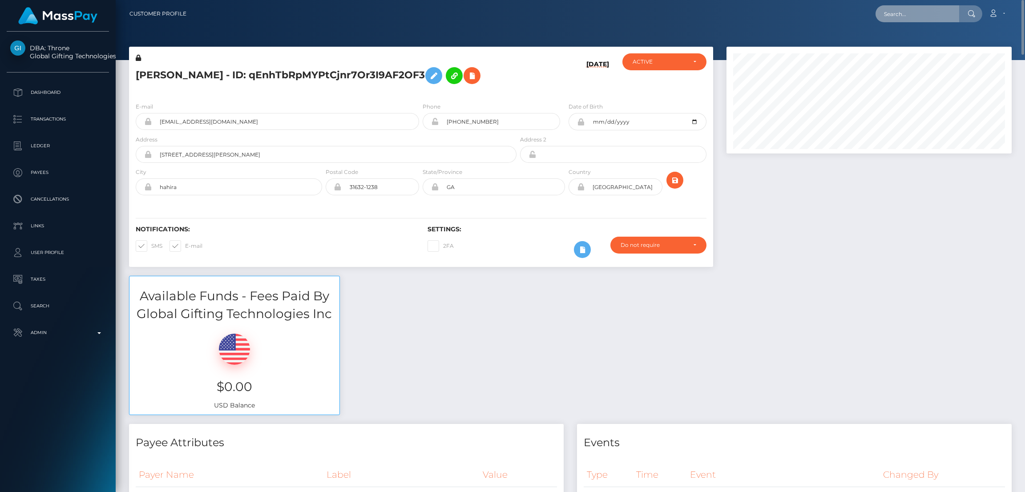
click at [885, 11] on input "text" at bounding box center [918, 13] width 84 height 17
paste input "kotahavens11@gmail.com"
click at [896, 12] on input "kotahavens11@gmail.com" at bounding box center [918, 13] width 84 height 17
paste input "yp6pygzkxd@privaterelay.appleid"
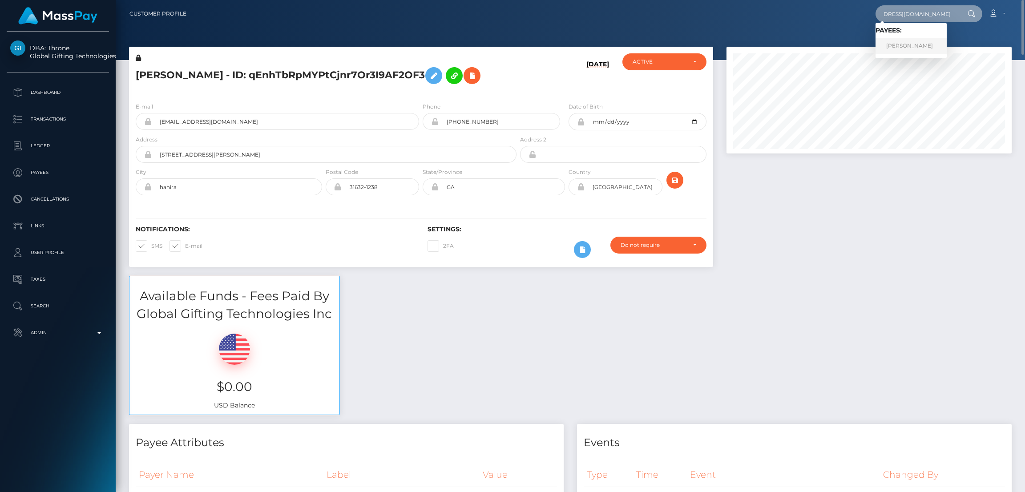
type input "yp6pygzkxd@privaterelay.appleid.com"
click at [906, 46] on link "DAKOTA MATTHEW HAVENS" at bounding box center [911, 46] width 71 height 16
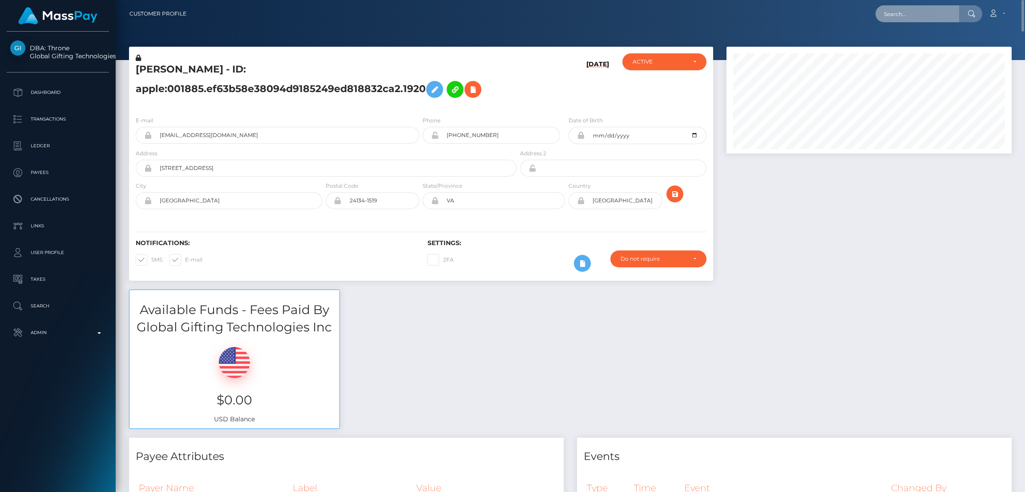
click at [928, 14] on input "text" at bounding box center [918, 13] width 84 height 17
paste input "[EMAIL_ADDRESS][DOMAIN_NAME]"
type input "[EMAIL_ADDRESS][DOMAIN_NAME]"
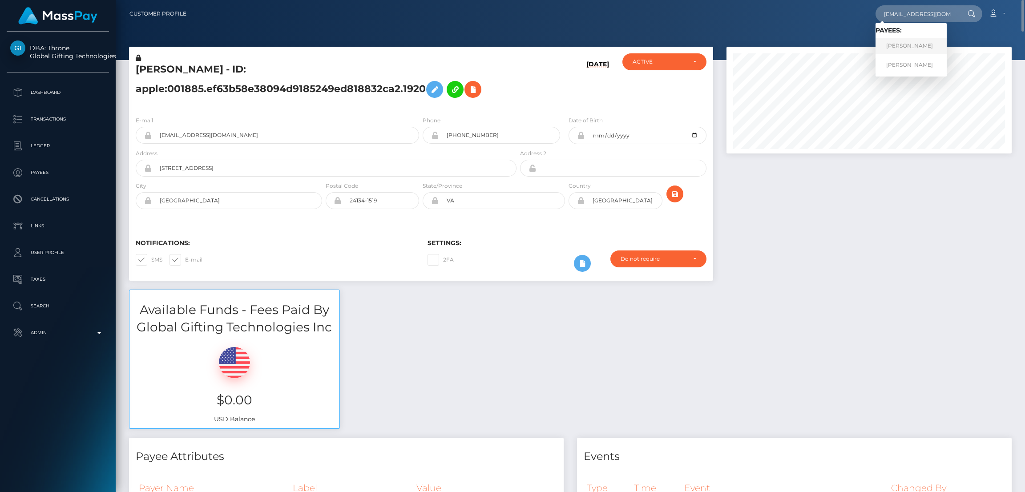
click at [920, 47] on link "[PERSON_NAME]" at bounding box center [911, 46] width 71 height 16
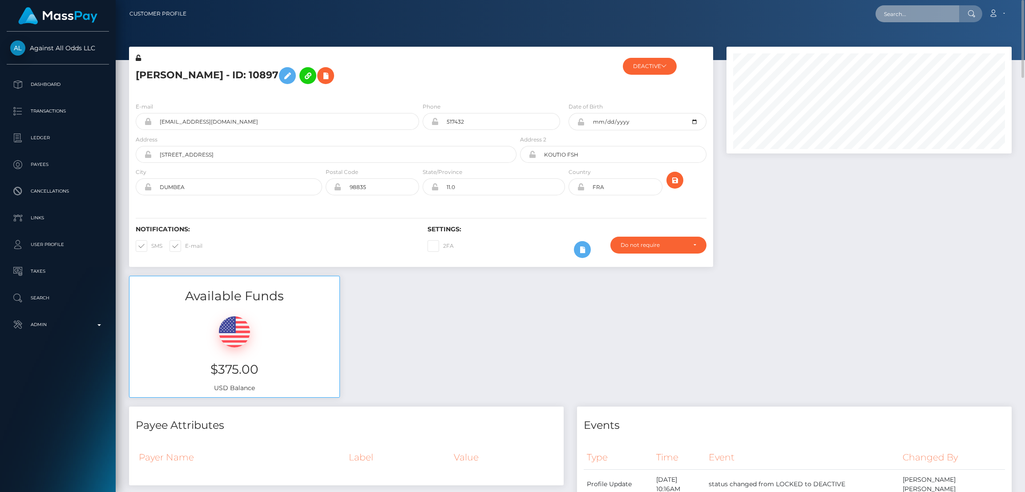
click at [897, 14] on input "text" at bounding box center [918, 13] width 84 height 17
paste input "[EMAIL_ADDRESS][DOMAIN_NAME]"
type input "noreply@notifications.hubspot.com"
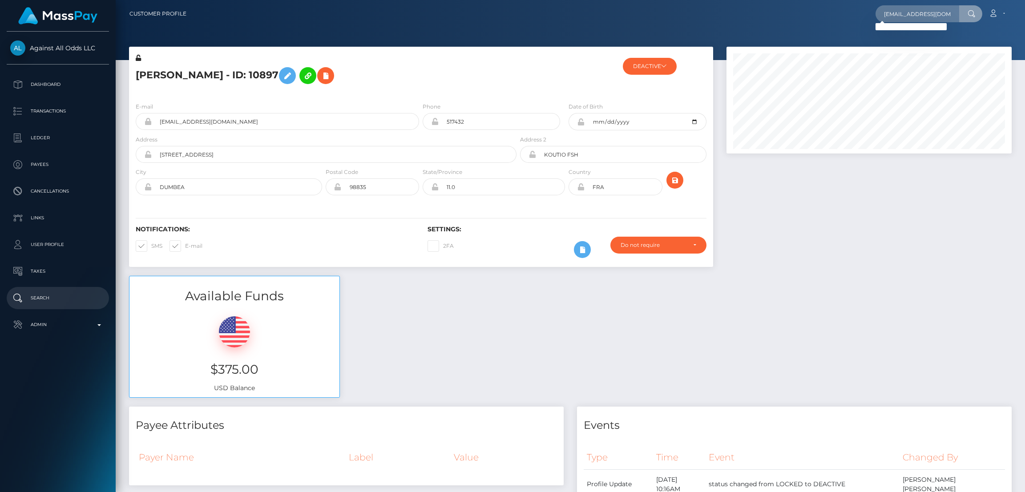
click at [48, 296] on p "Search" at bounding box center [57, 297] width 95 height 13
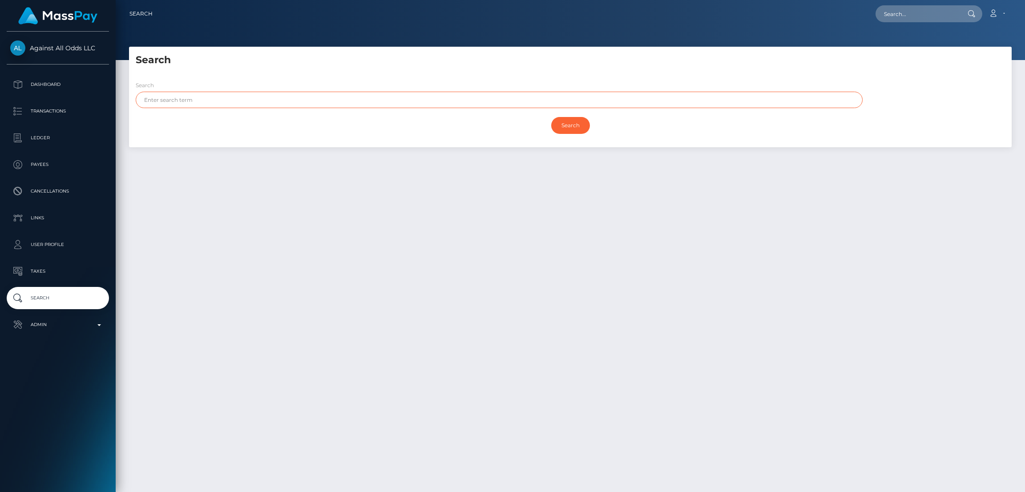
click at [234, 99] on input "text" at bounding box center [499, 100] width 727 height 16
paste input "Poppy"
type input "Poppy"
click at [551, 117] on input "Search" at bounding box center [570, 125] width 39 height 17
click at [567, 128] on input "Search" at bounding box center [570, 125] width 39 height 17
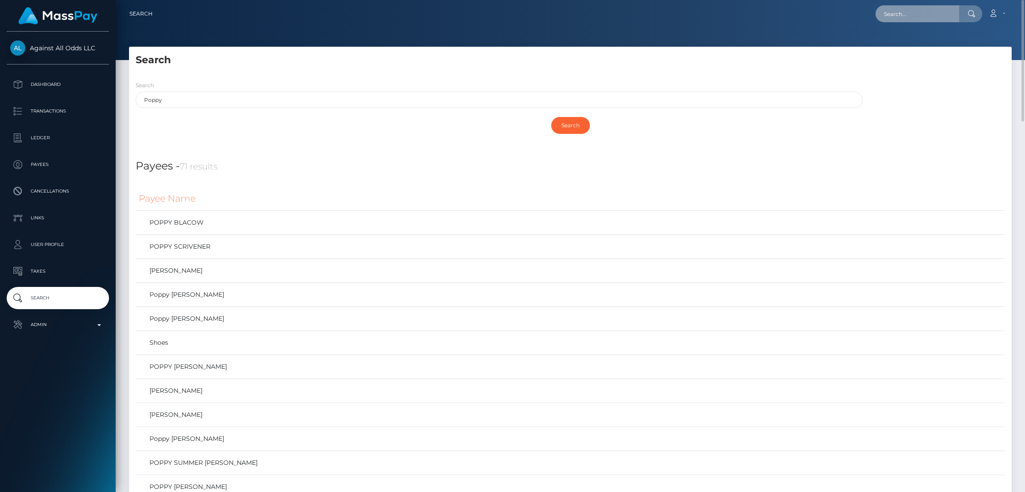
click at [894, 19] on input "text" at bounding box center [918, 13] width 84 height 17
paste input "kayleenewton79@gmail.com"
type input "kayleenewton79@gmail.com"
click at [916, 44] on link "Kaylee Newton" at bounding box center [911, 46] width 71 height 16
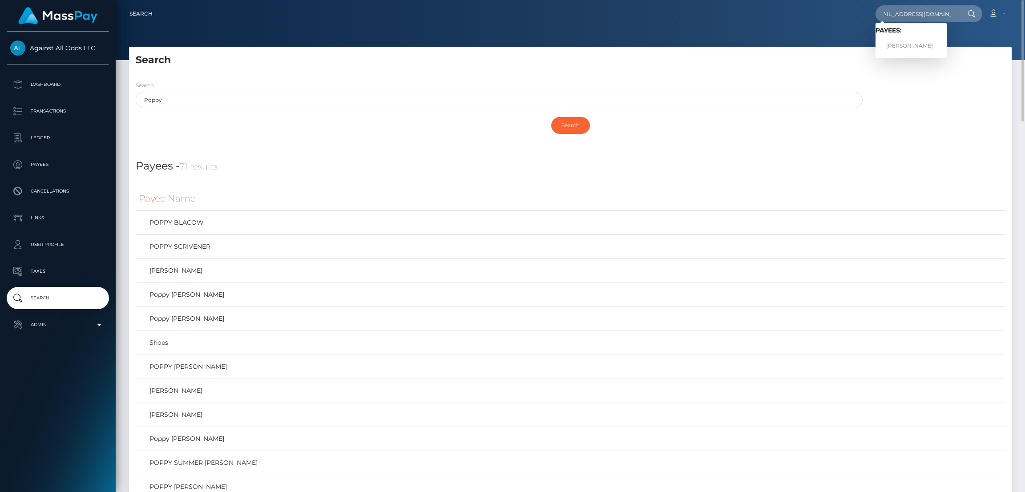
scroll to position [0, 0]
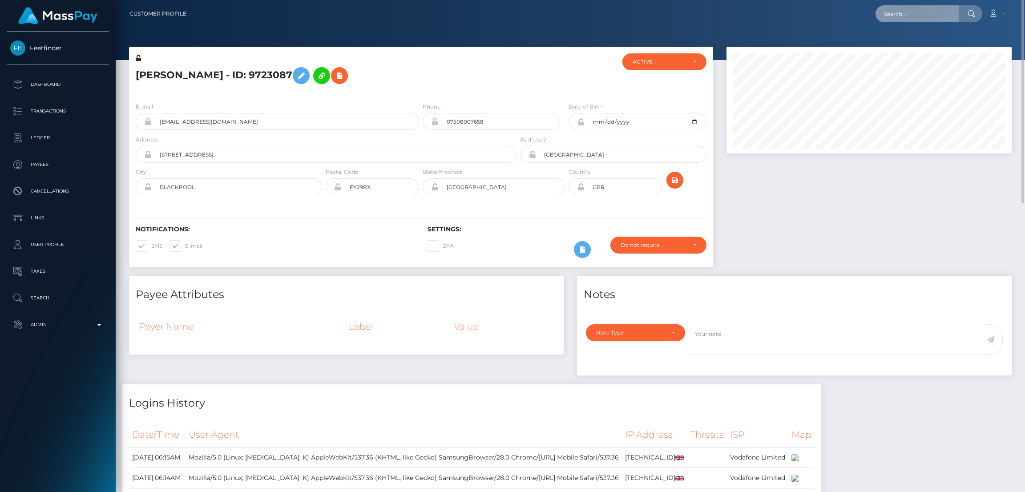
click at [910, 16] on input "text" at bounding box center [918, 13] width 84 height 17
paste input "franklinbridgeinc@gmail.com"
type input "franklinbridgeinc@gmail.com"
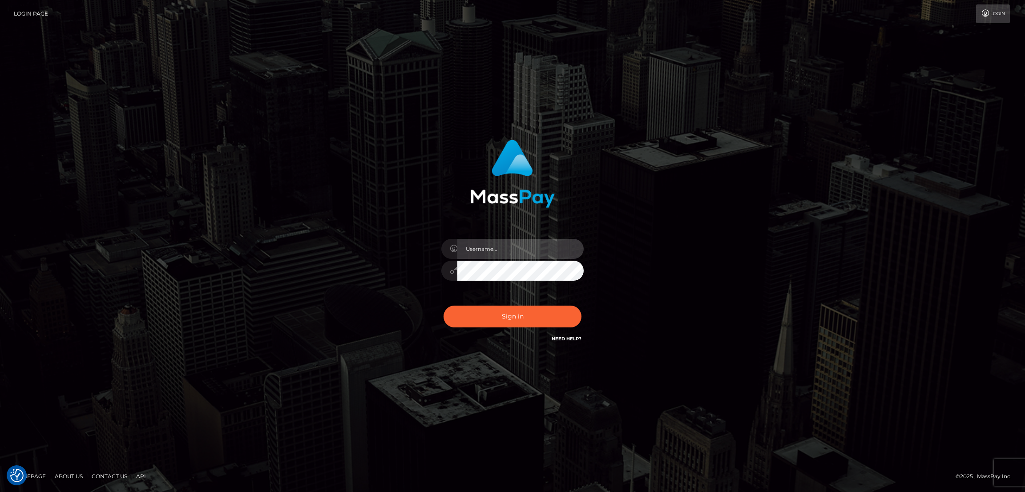
type input "by.es2"
click at [508, 317] on button "Sign in" at bounding box center [513, 317] width 138 height 22
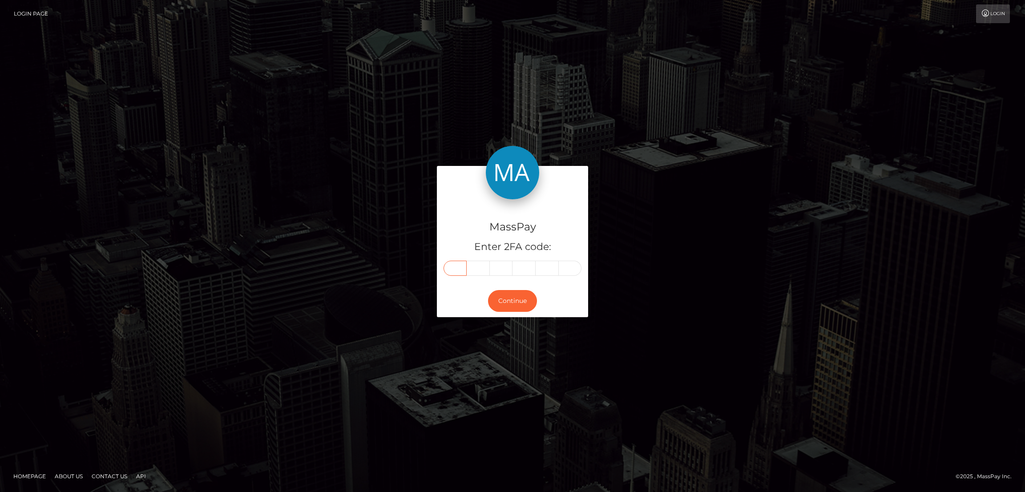
click at [455, 267] on input "text" at bounding box center [455, 268] width 23 height 15
paste input "9"
type input "9"
type input "4"
type input "0"
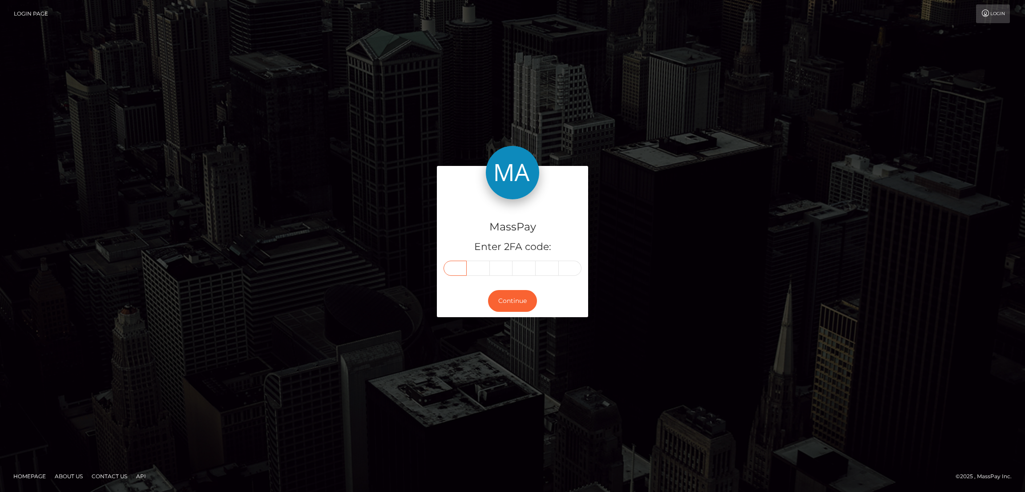
type input "6"
type input "2"
type input "8"
click at [516, 299] on button "Continue" at bounding box center [512, 301] width 49 height 22
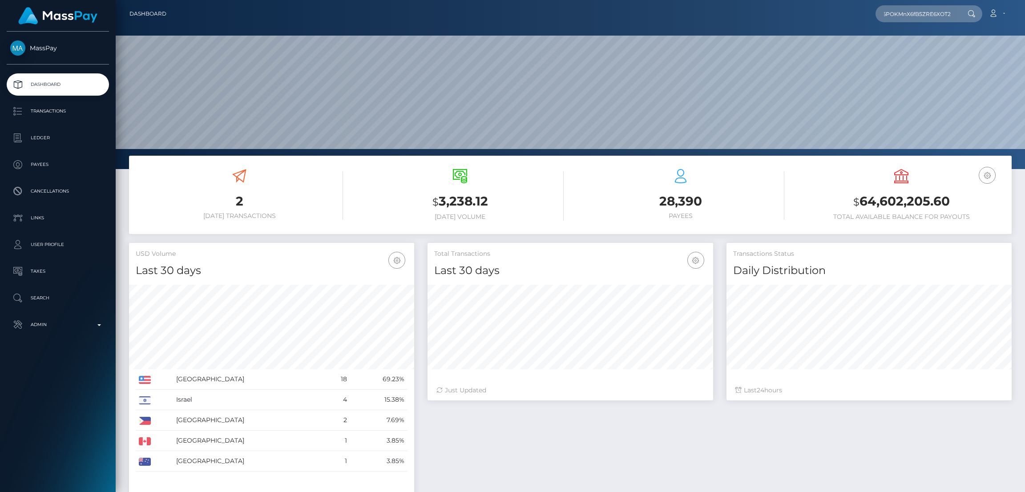
scroll to position [158, 285]
type input "4pbBbTOcM6POKMnX6fB5ZRE6XOT2"
click at [911, 44] on link "KAELEB ANDREW HIGGINS" at bounding box center [922, 46] width 92 height 16
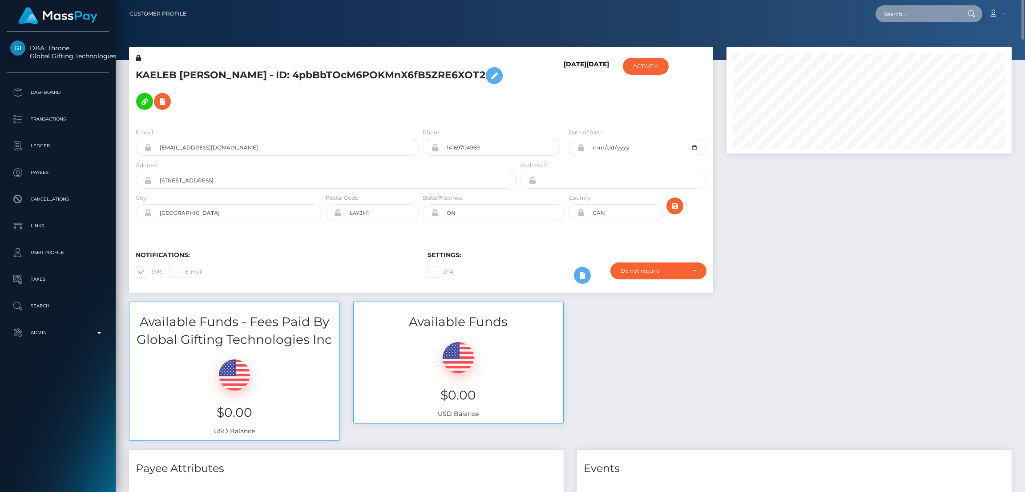
click at [895, 11] on input "text" at bounding box center [918, 13] width 84 height 17
paste input "[EMAIL_ADDRESS][DOMAIN_NAME]"
type input "[EMAIL_ADDRESS][DOMAIN_NAME]"
click at [642, 21] on div "[EMAIL_ADDRESS][DOMAIN_NAME] Loading... Loading... Payees: KAELEB [PERSON_NAME]…" at bounding box center [603, 13] width 818 height 19
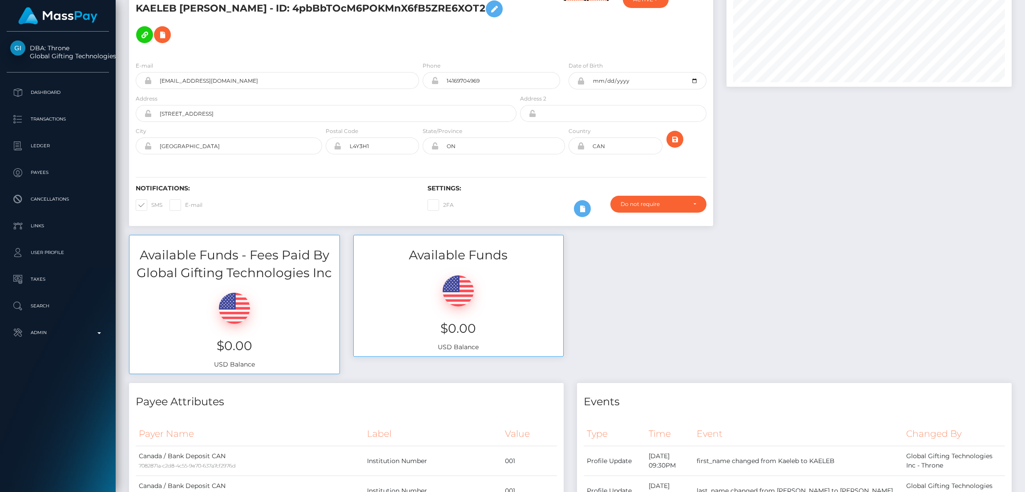
scroll to position [0, 0]
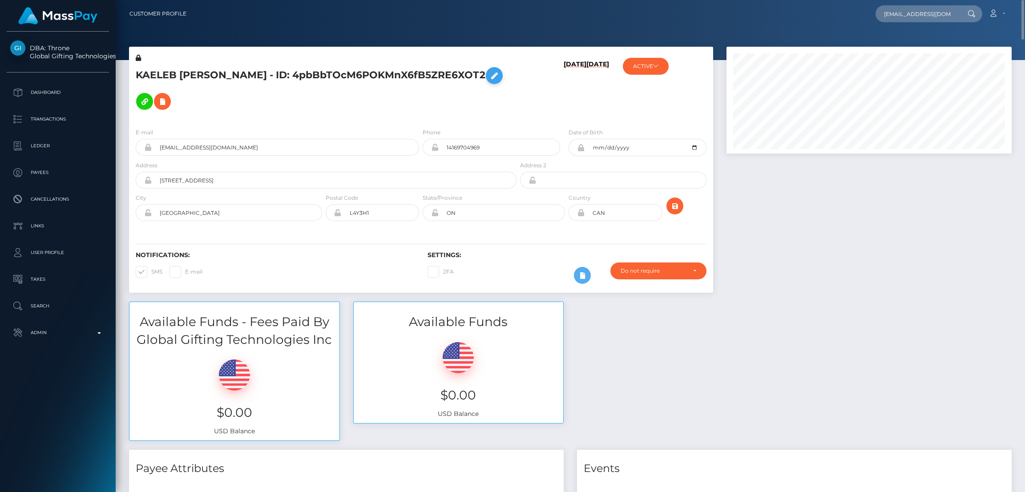
click at [489, 81] on icon at bounding box center [494, 75] width 11 height 11
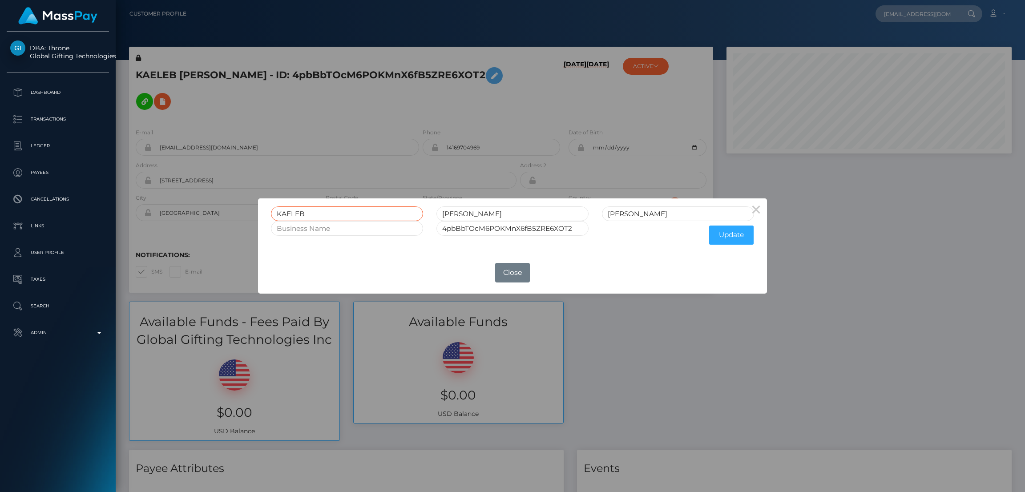
click at [290, 212] on input "KAELEB" at bounding box center [347, 213] width 152 height 15
click at [525, 276] on button "Close" at bounding box center [512, 273] width 35 height 20
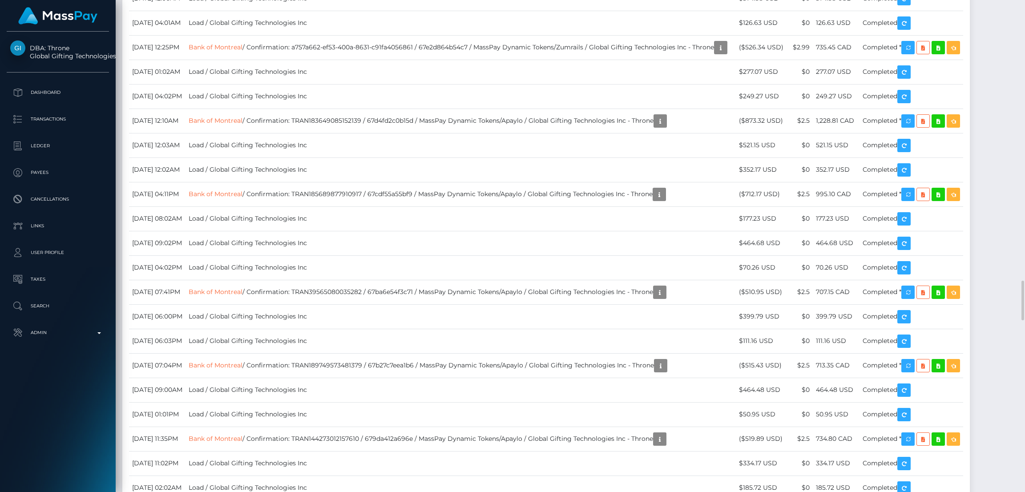
scroll to position [3070, 0]
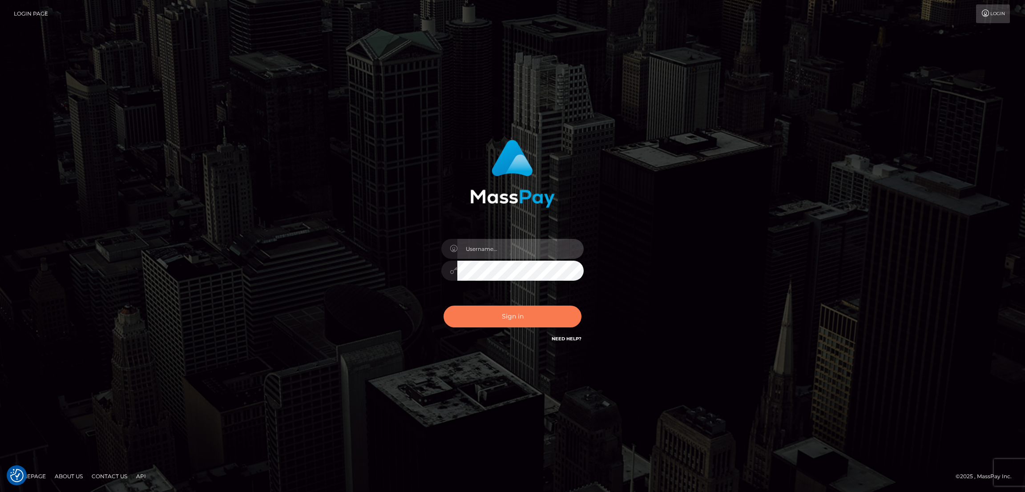
type input "by.es2"
click at [529, 315] on button "Sign in" at bounding box center [513, 317] width 138 height 22
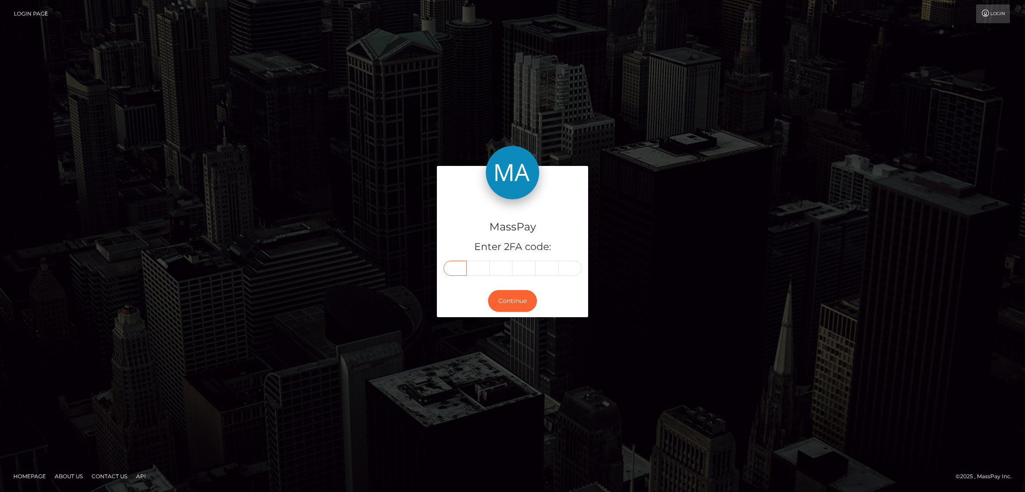
click at [459, 263] on input "text" at bounding box center [455, 268] width 23 height 15
paste input "8"
type input "8"
type input "5"
type input "8"
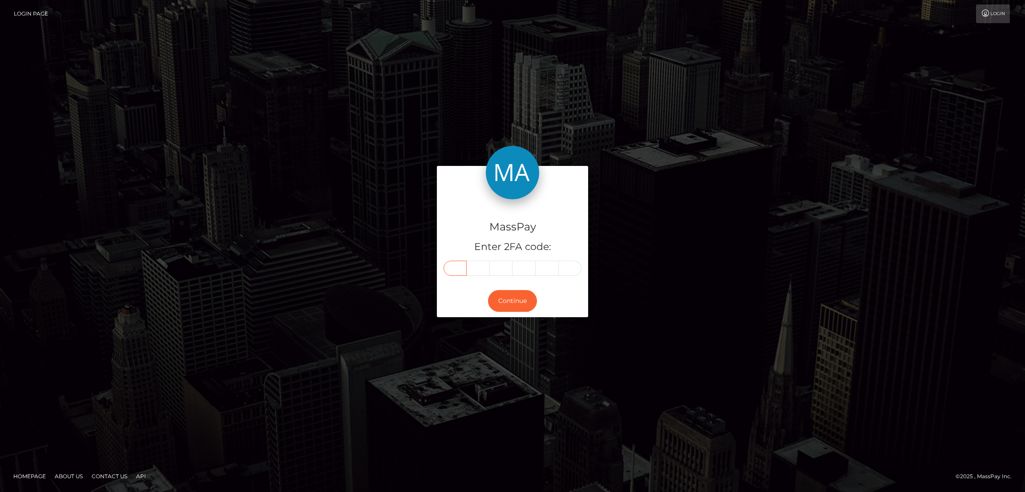
type input "6"
type input "5"
type input "7"
click at [516, 296] on button "Continue" at bounding box center [512, 301] width 49 height 22
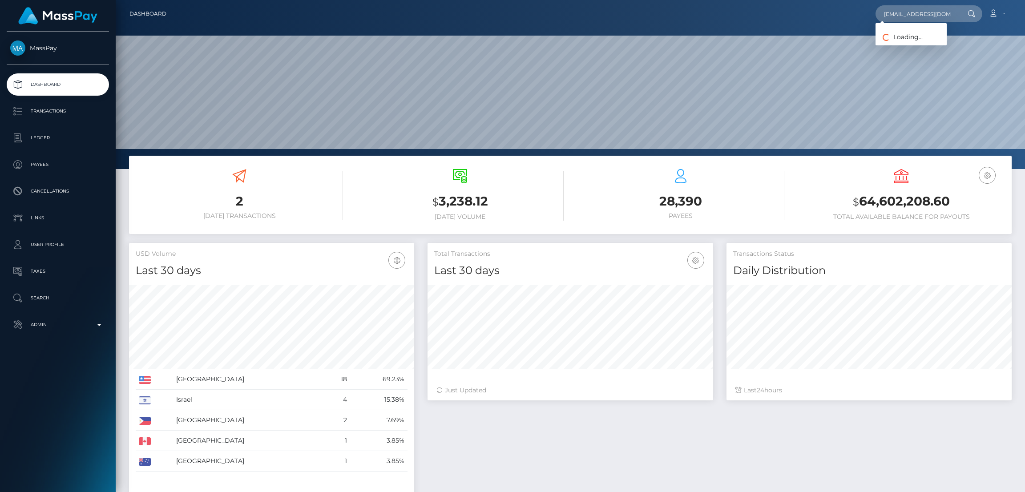
scroll to position [0, 8]
type input "angelasnetflixx@gmail.com"
click at [904, 43] on link "Angela Friesen" at bounding box center [911, 46] width 71 height 16
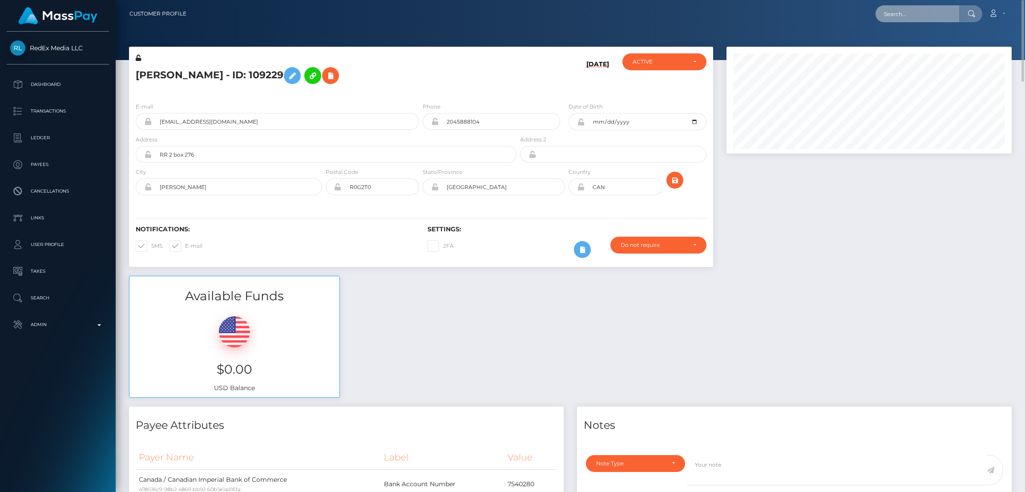
click at [901, 13] on input "text" at bounding box center [918, 13] width 84 height 17
paste input "lojj532@gmail.com"
click at [909, 14] on input "lojj532@gmail.com" at bounding box center [918, 13] width 84 height 17
paste input "abyssd@icloud"
type input "abyssd@icloud.com"
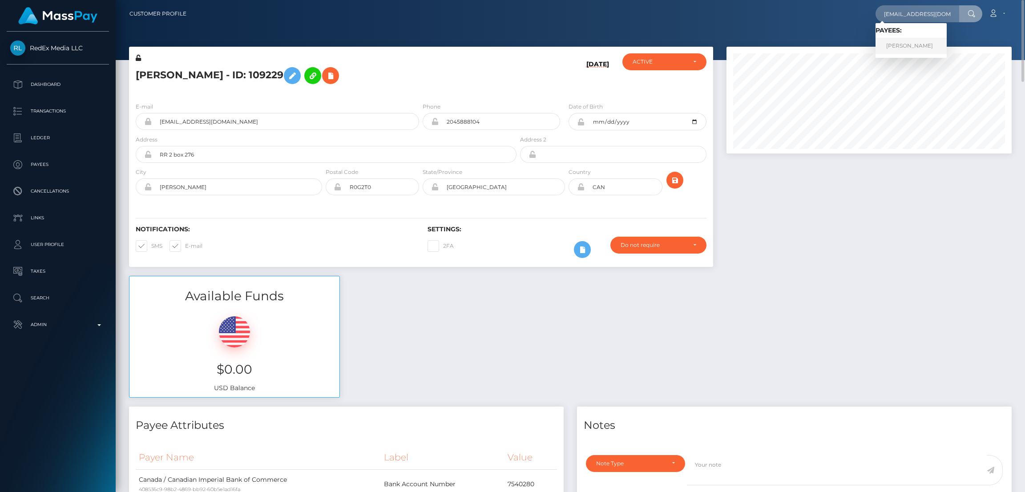
click at [911, 44] on link "Jeremy Loatman" at bounding box center [911, 46] width 71 height 16
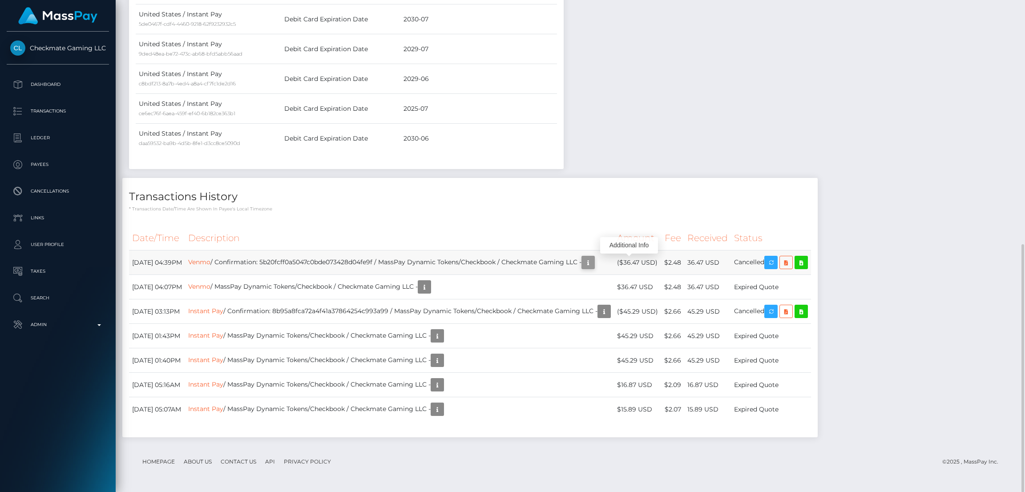
scroll to position [106, 285]
click at [594, 263] on icon "button" at bounding box center [588, 262] width 11 height 11
click at [632, 246] on div "Additional Info" at bounding box center [629, 245] width 58 height 16
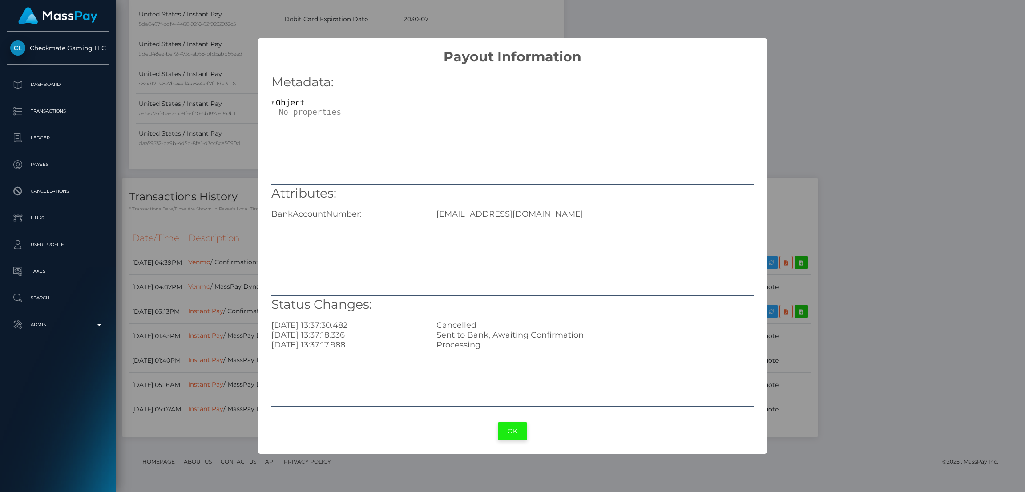
click at [516, 430] on button "OK" at bounding box center [512, 431] width 29 height 18
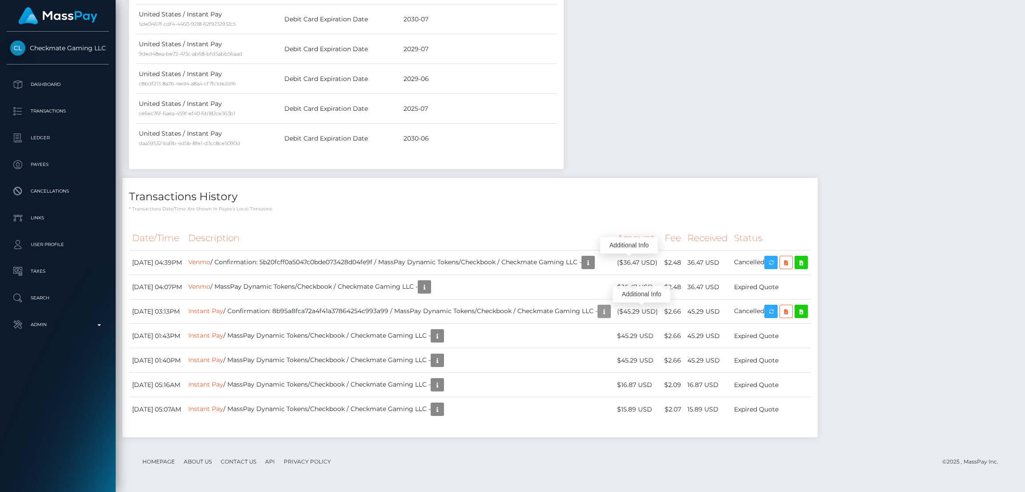
click at [610, 309] on icon "button" at bounding box center [604, 311] width 11 height 11
click at [642, 293] on div "Additional Info" at bounding box center [642, 294] width 58 height 16
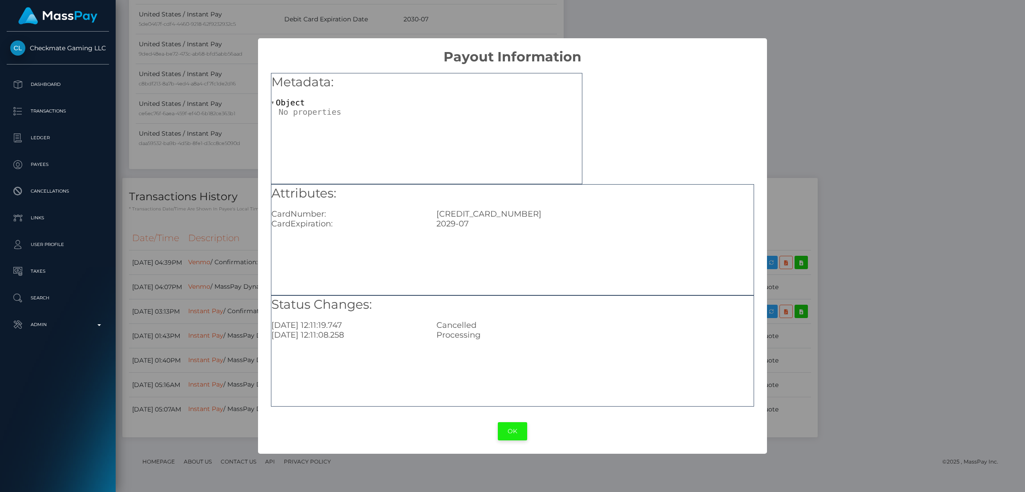
click at [516, 432] on button "OK" at bounding box center [512, 431] width 29 height 18
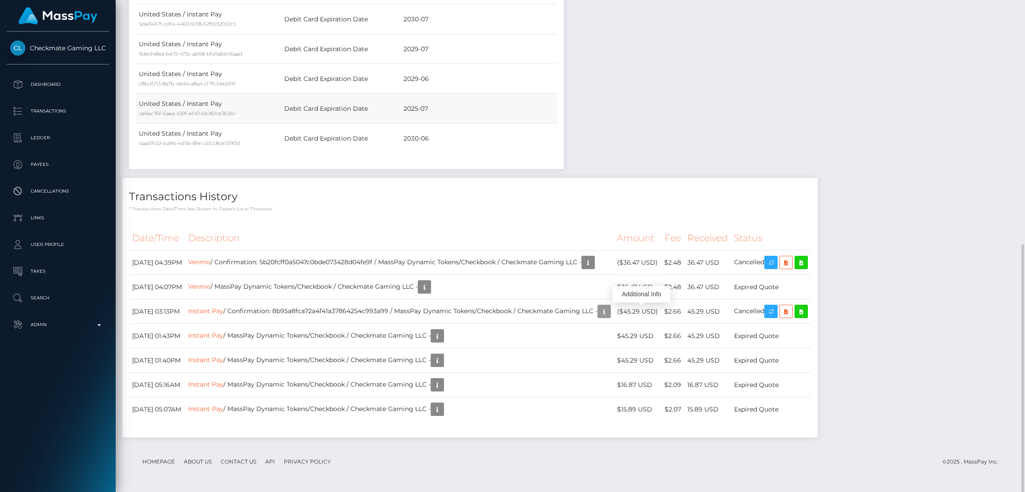
scroll to position [417, 0]
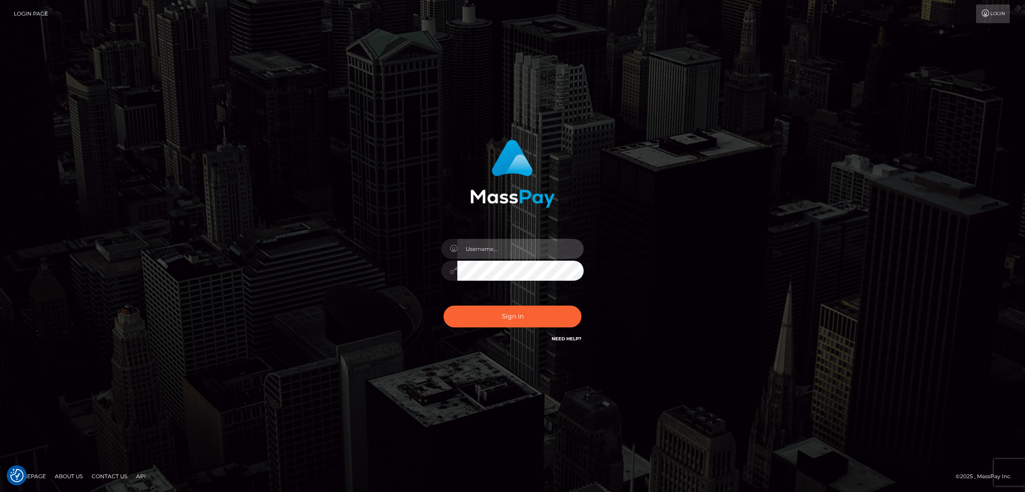
type input "by.es2"
click at [495, 308] on button "Sign in" at bounding box center [513, 317] width 138 height 22
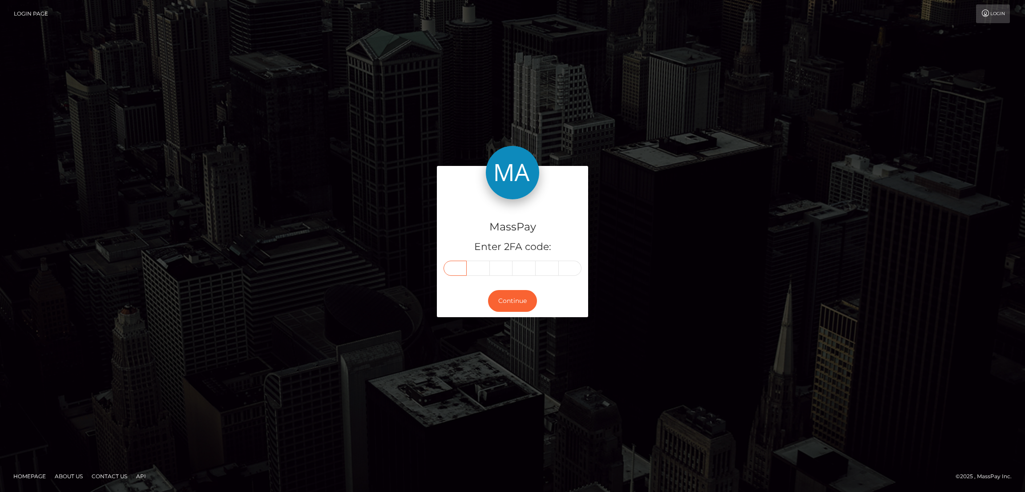
click at [459, 265] on input "text" at bounding box center [455, 268] width 23 height 15
paste input "0"
type input "0"
type input "3"
type input "8"
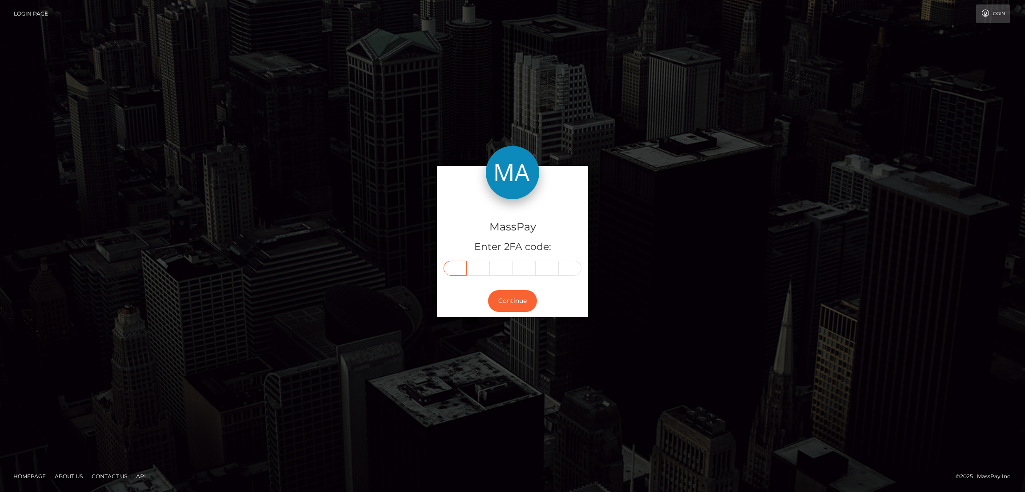
type input "6"
type input "5"
type input "4"
click at [512, 294] on button "Continue" at bounding box center [512, 301] width 49 height 22
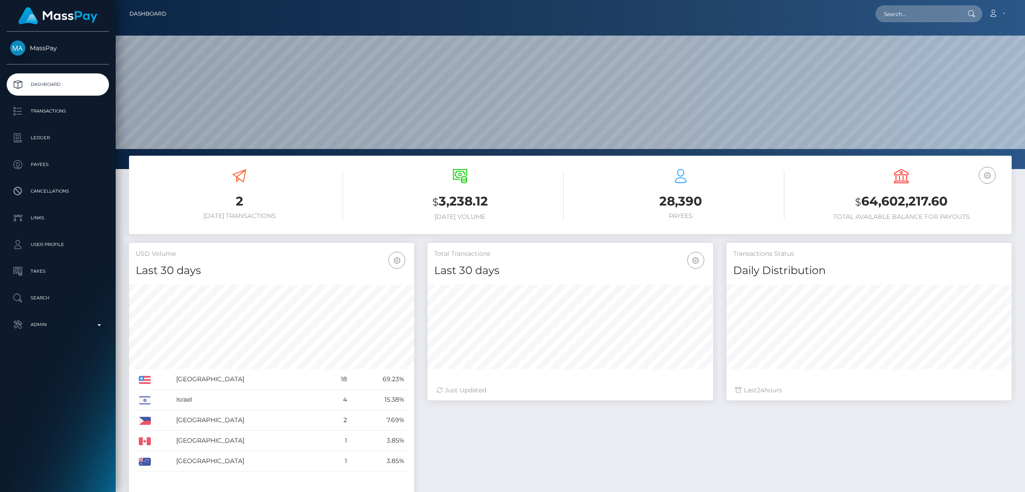
scroll to position [158, 285]
click at [905, 15] on input "text" at bounding box center [918, 13] width 84 height 17
paste input "sophieanna@sky.com"
type input "sophieanna@sky.com"
click at [905, 45] on link "Sophie Carter" at bounding box center [911, 46] width 71 height 16
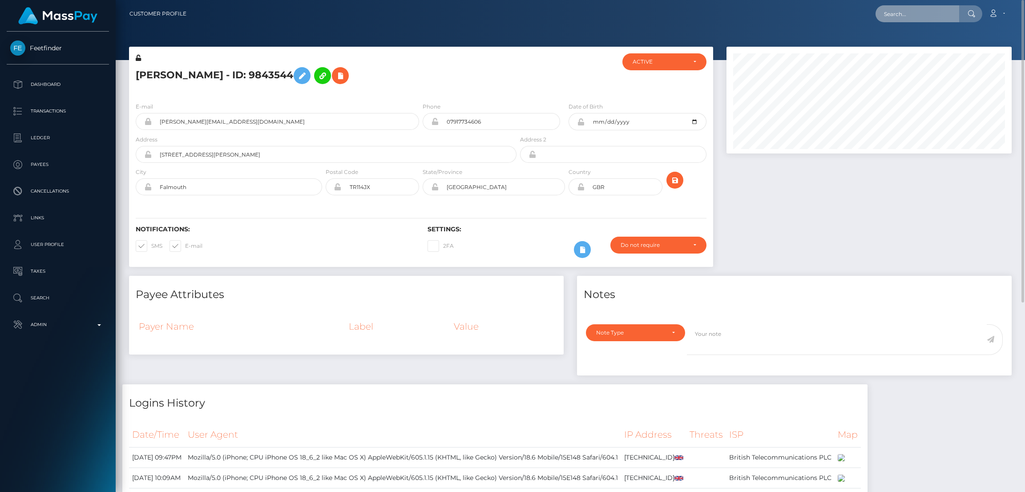
click at [912, 11] on input "text" at bounding box center [918, 13] width 84 height 17
paste input "abyssd@icloud.com"
type input "abyssd@icloud.com"
click at [897, 46] on link "Jeremy Loatman" at bounding box center [911, 46] width 71 height 16
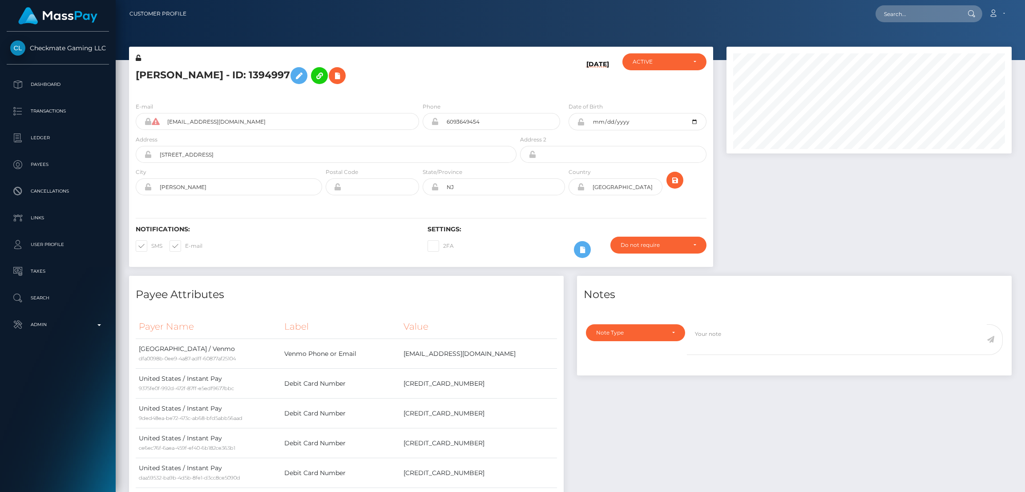
scroll to position [106, 285]
click at [207, 73] on h5 "Jeremy Loatman - ID: 1394997" at bounding box center [324, 76] width 376 height 26
copy h5 "Jeremy Loatman - ID: 1394997"
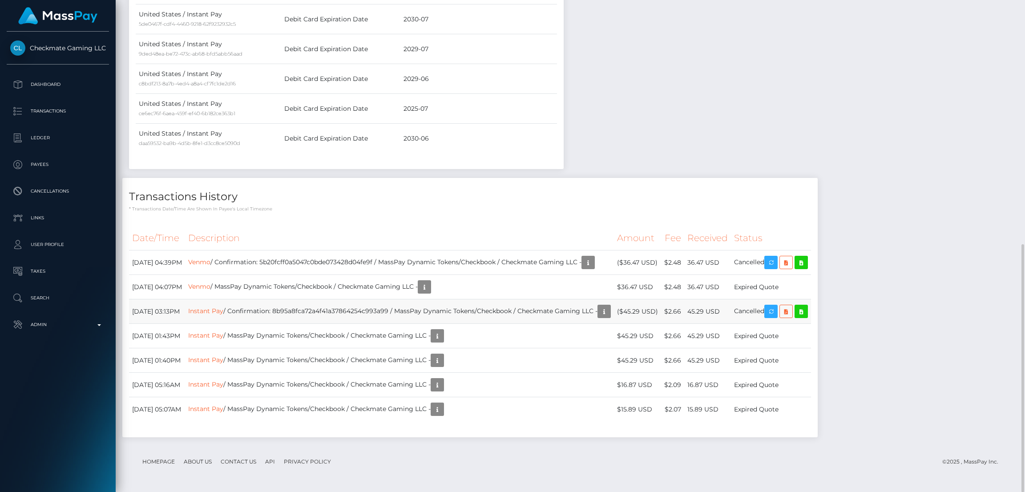
drag, startPoint x: 129, startPoint y: 260, endPoint x: 847, endPoint y: 308, distance: 718.9
click at [811, 308] on tbody "September 4, 2025 04:39PM Venmo / Confirmation: 5b20fcff0a5047c0bde073428d04fe9…" at bounding box center [470, 335] width 682 height 171
copy tbody "September 4, 2025 04:39PM Venmo / Confirmation: 5b20fcff0a5047c0bde073428d04fe9…"
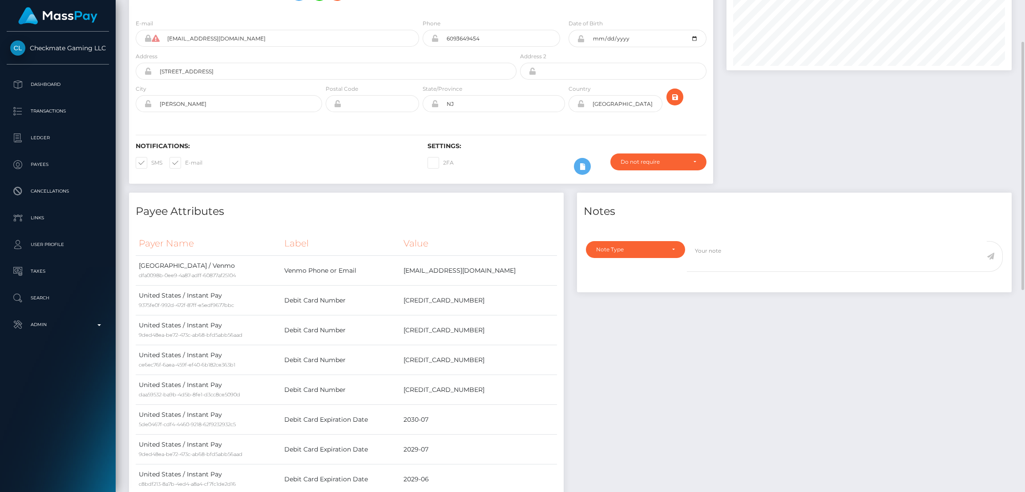
scroll to position [0, 0]
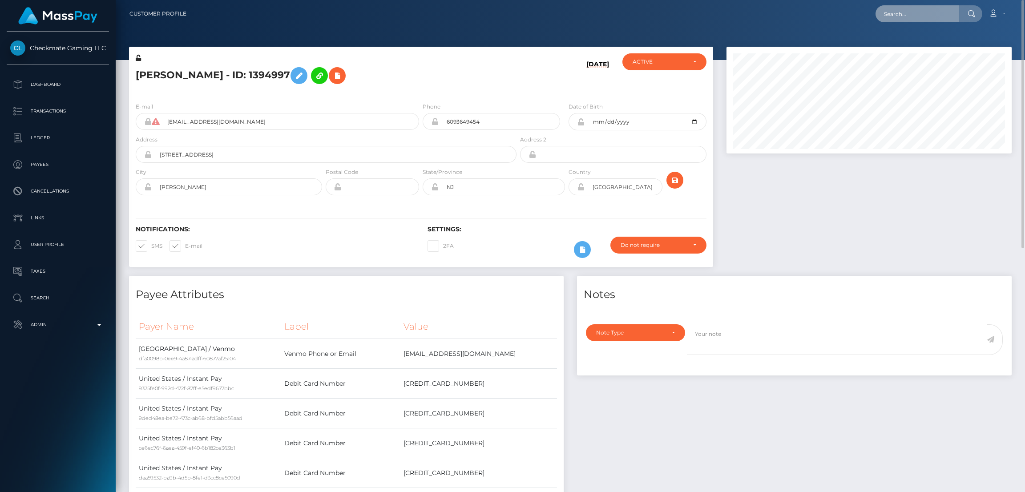
click at [917, 12] on input "text" at bounding box center [918, 13] width 84 height 17
paste input "[EMAIL_ADDRESS][DOMAIN_NAME]"
type input "[EMAIL_ADDRESS][DOMAIN_NAME]"
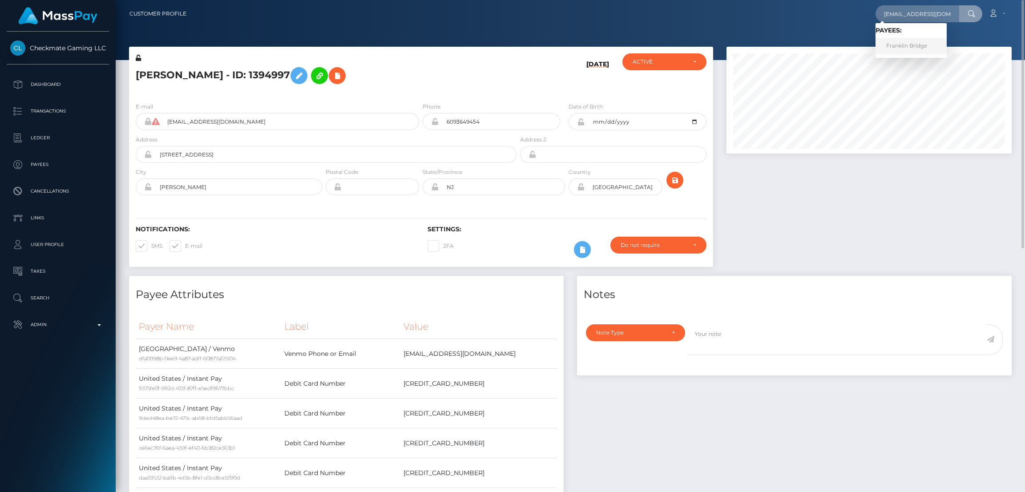
click at [906, 42] on link "Franklin Bridge" at bounding box center [911, 46] width 71 height 16
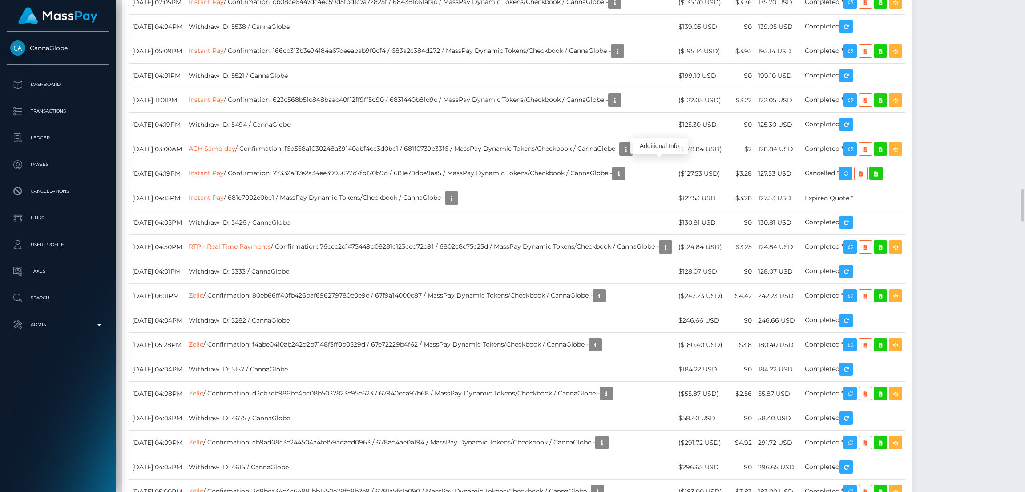
scroll to position [106, 285]
click at [656, 145] on div "Additional Info" at bounding box center [659, 146] width 58 height 16
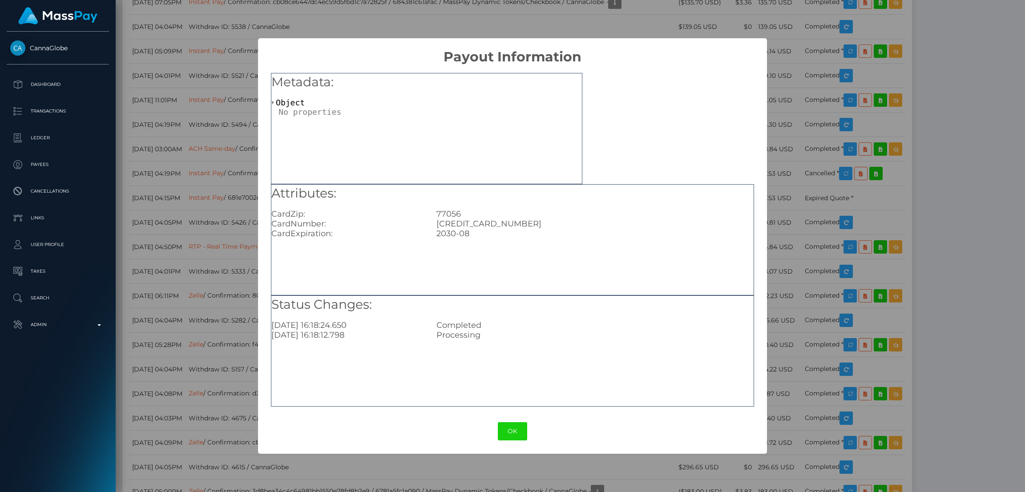
drag, startPoint x: 704, startPoint y: 91, endPoint x: 721, endPoint y: 94, distance: 17.2
click at [704, 91] on div "Metadata: Object Attributes: CardZip: 77056 CardNumber: [CREDIT_CARD_NUMBER] Ca…" at bounding box center [512, 237] width 509 height 344
click at [851, 81] on div "× Payout Information Metadata: Object Attributes: CardZip: 77056 CardNumber: [C…" at bounding box center [512, 246] width 1025 height 492
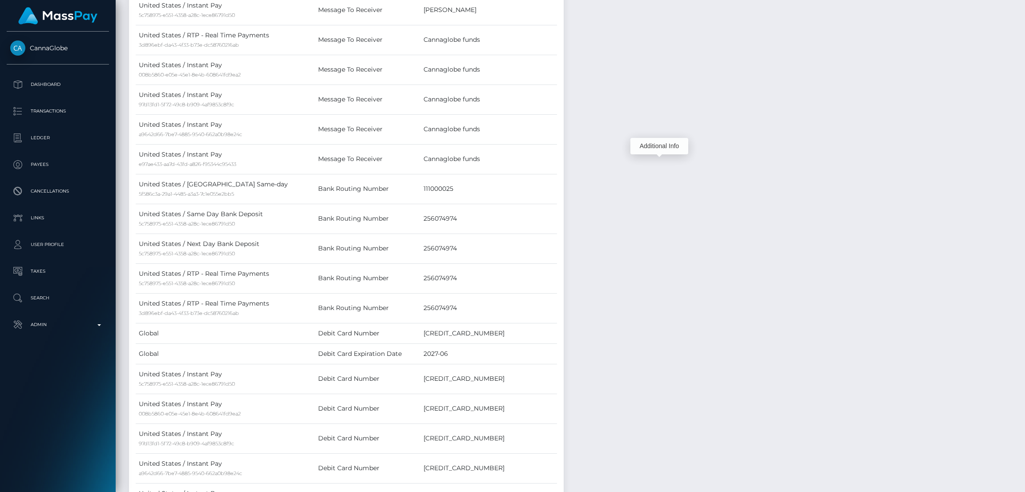
scroll to position [0, 0]
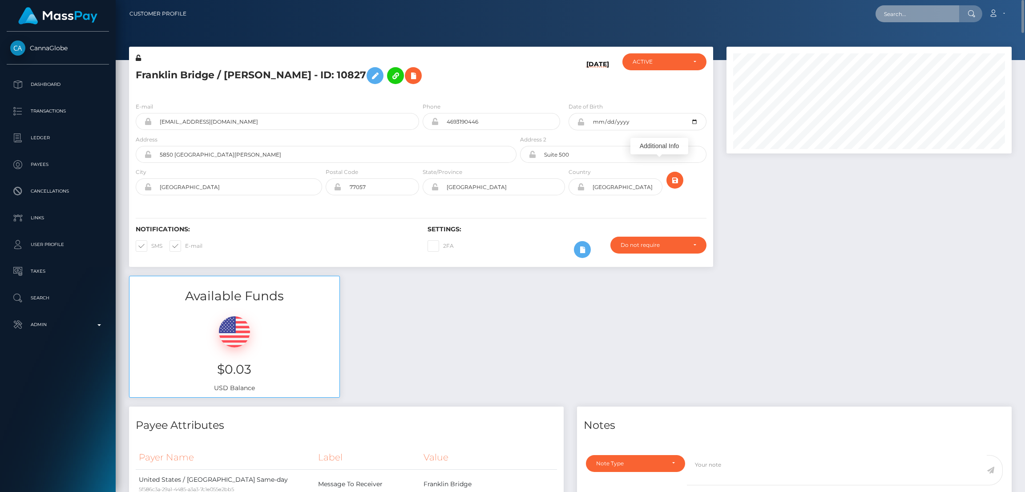
click at [898, 16] on input "text" at bounding box center [918, 13] width 84 height 17
paste input "[EMAIL_ADDRESS][DOMAIN_NAME][PERSON_NAME]"
type input "[EMAIL_ADDRESS][DOMAIN_NAME][PERSON_NAME]"
click at [905, 45] on link "[PERSON_NAME]" at bounding box center [911, 46] width 71 height 16
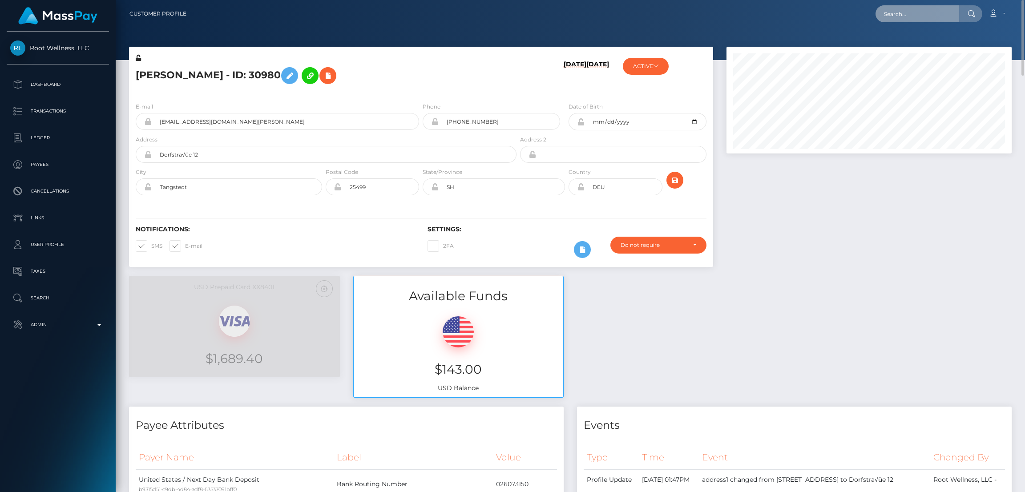
click at [906, 13] on input "text" at bounding box center [918, 13] width 84 height 17
paste input "aaliyahlexxiis@gmail.com"
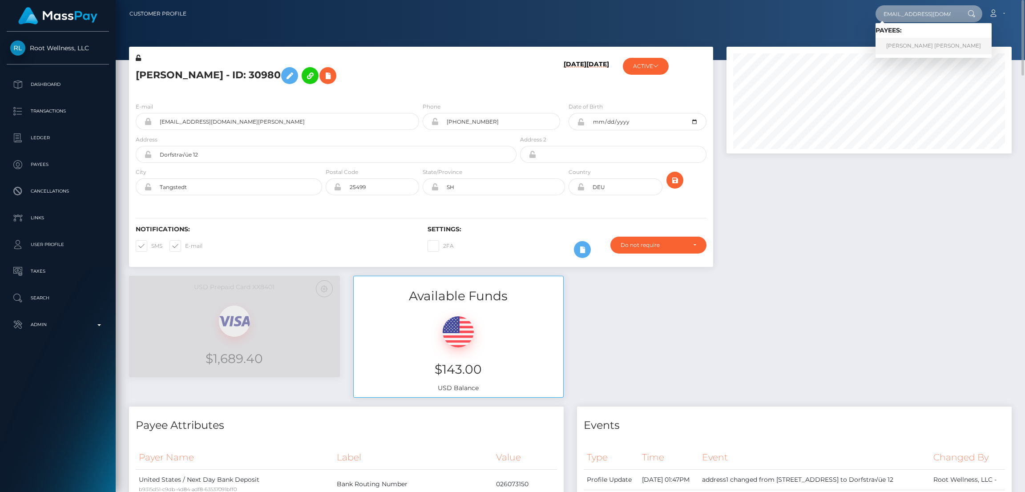
type input "aaliyahlexxiis@gmail.com"
click at [895, 44] on link "Amanda Layota Mary Lewis" at bounding box center [934, 46] width 116 height 16
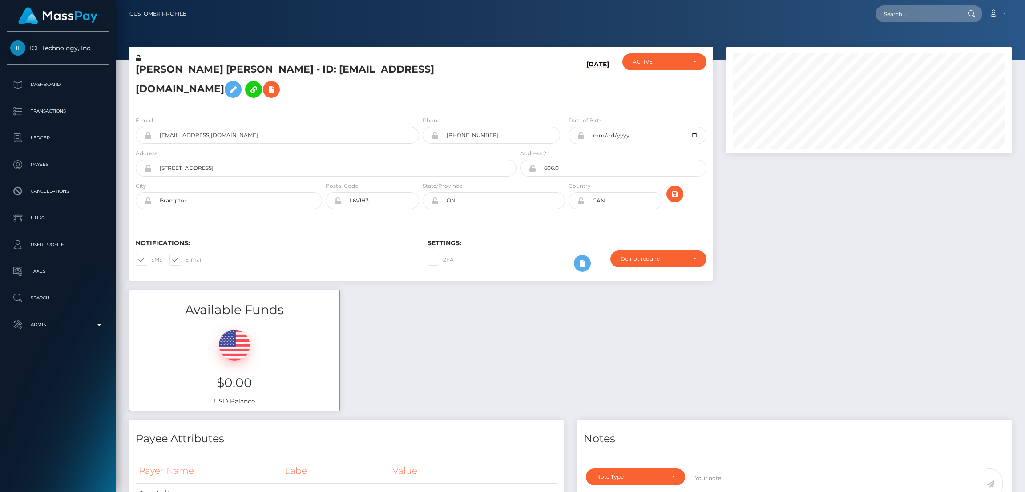
scroll to position [106, 285]
click at [238, 84] on icon at bounding box center [233, 89] width 11 height 11
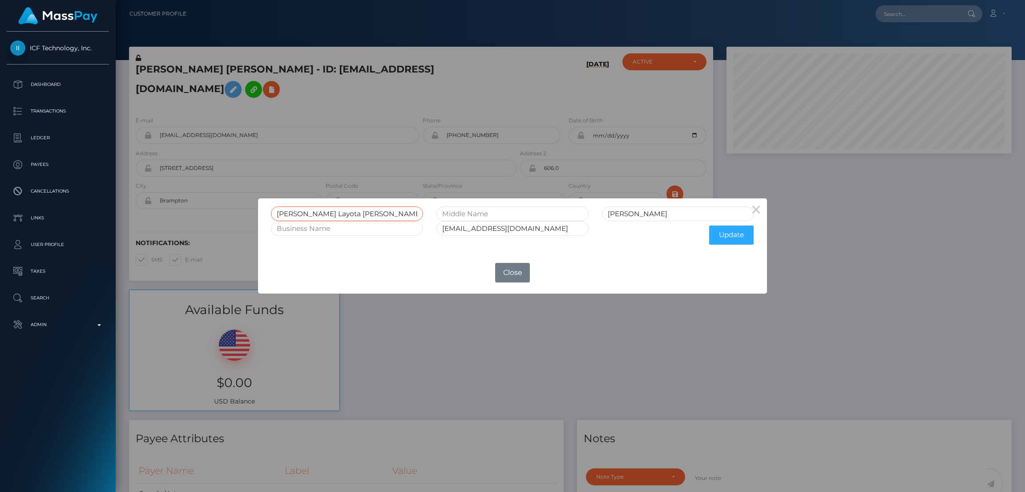
click at [290, 212] on input "Amanda Layota Mary" at bounding box center [347, 213] width 152 height 15
click at [291, 212] on input "Amanda Layota Mary" at bounding box center [347, 213] width 152 height 15
click at [503, 269] on button "Close" at bounding box center [512, 273] width 35 height 20
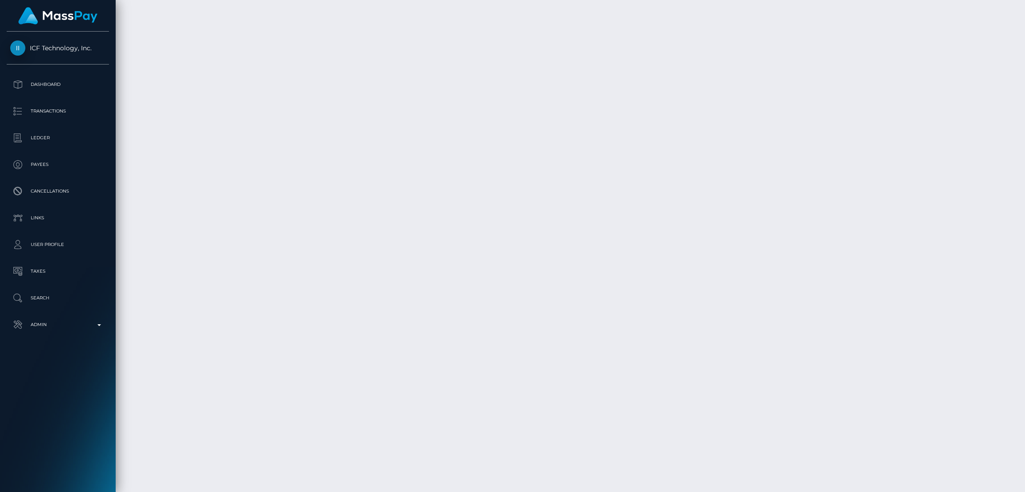
scroll to position [2084, 0]
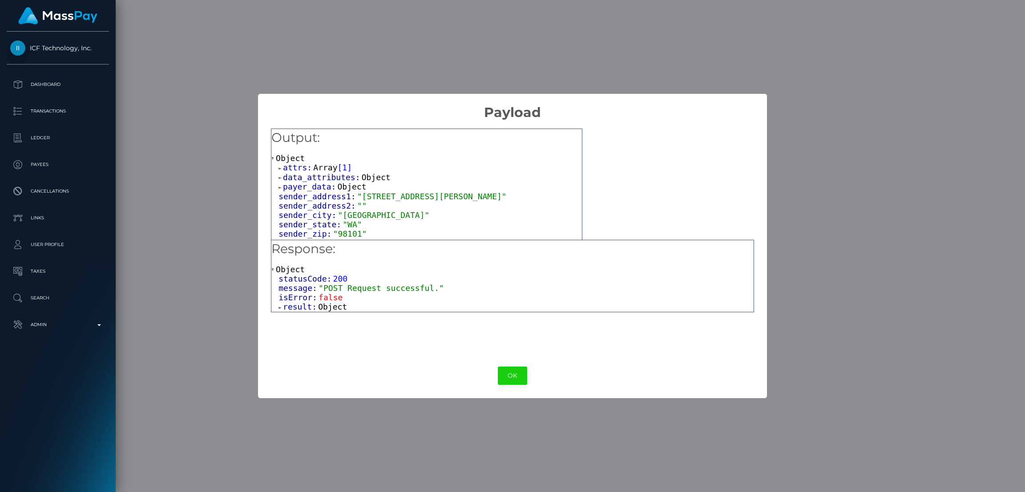
click at [330, 310] on span "Object" at bounding box center [332, 306] width 29 height 9
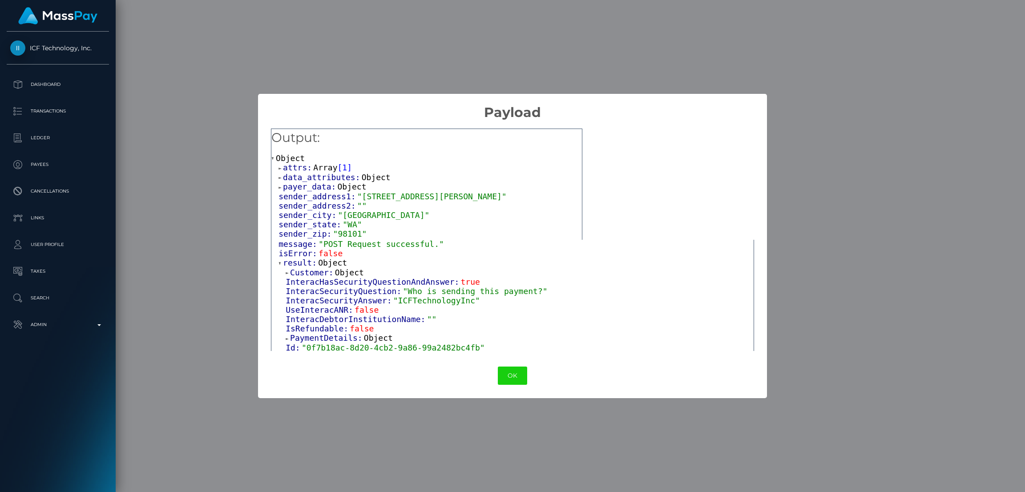
scroll to position [67, 0]
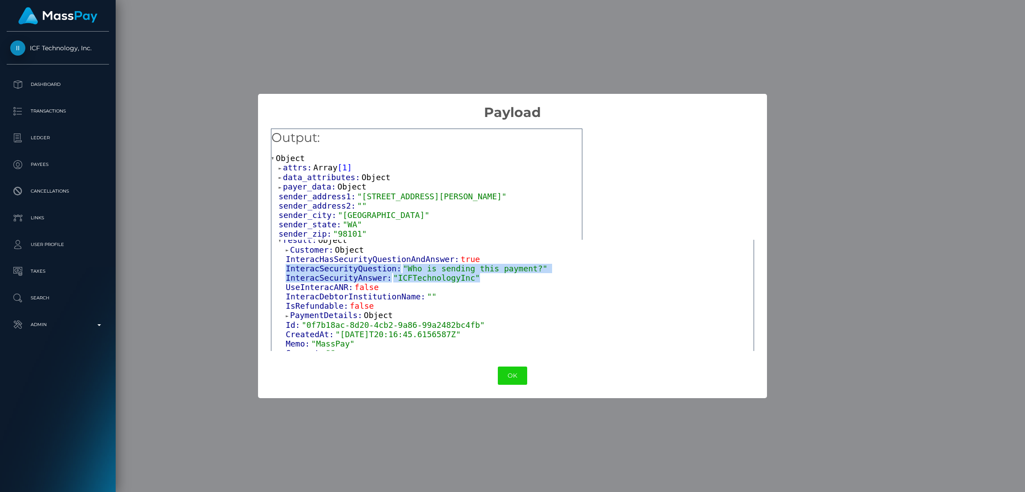
drag, startPoint x: 284, startPoint y: 271, endPoint x: 474, endPoint y: 277, distance: 190.1
click at [474, 277] on div "Customer: Object InteracHasSecurityQuestionAndAnswer: true InteracSecurityQuest…" at bounding box center [516, 353] width 475 height 217
copy div "InteracSecurityQuestion: "Who is sending this payment?" InteracSecurityAnswer: …"
click at [512, 376] on button "OK" at bounding box center [512, 376] width 29 height 18
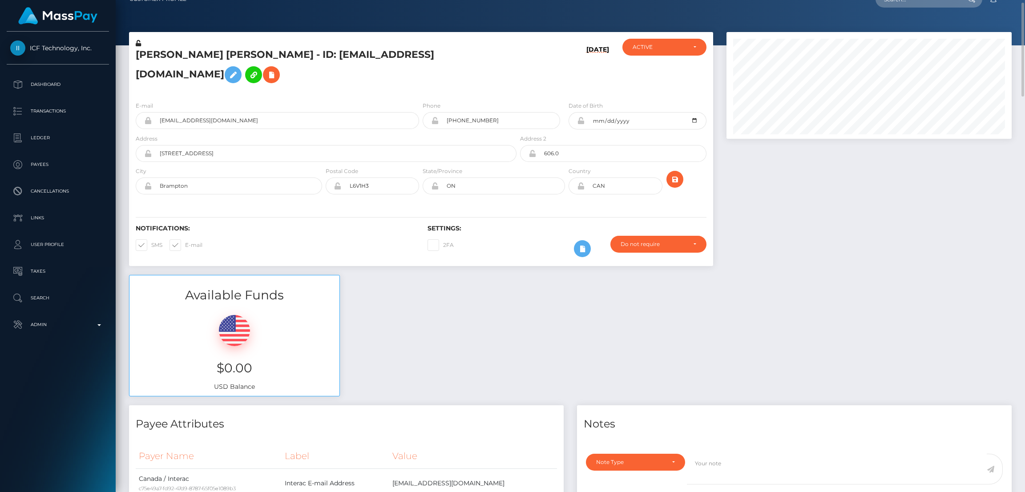
scroll to position [0, 0]
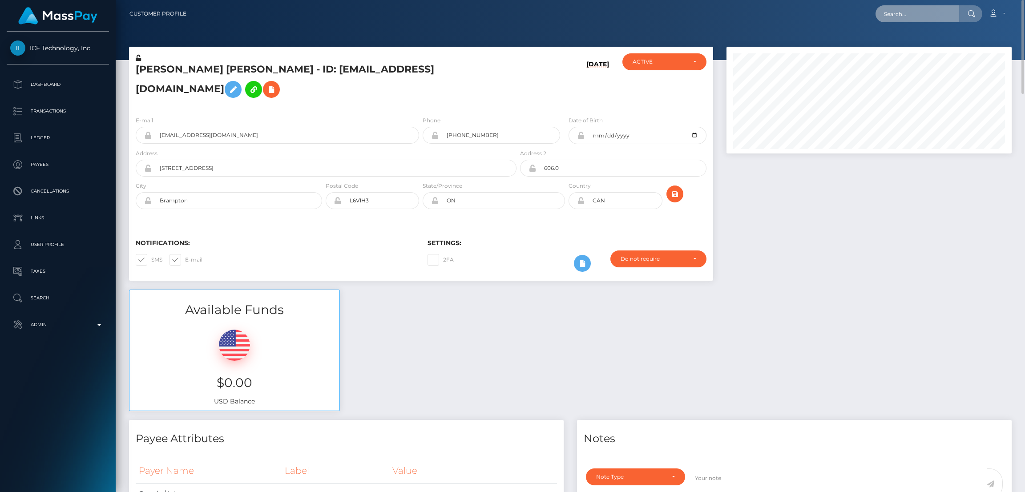
click at [911, 16] on input "text" at bounding box center [918, 13] width 84 height 17
paste input "andre.andre.9800@gmail.com"
type input "andre.andre.9800@gmail.com"
click at [923, 44] on link "ANDRII MATIUSHEV" at bounding box center [911, 46] width 71 height 16
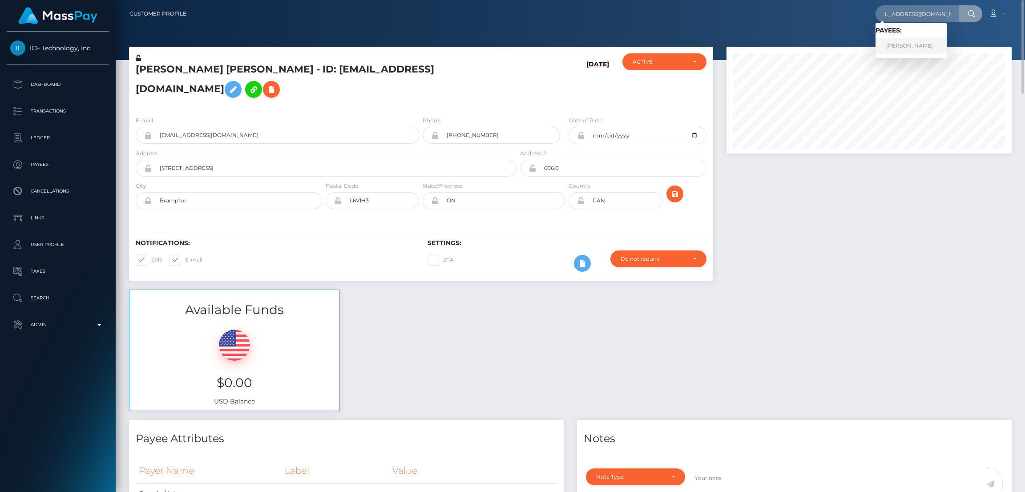
scroll to position [0, 0]
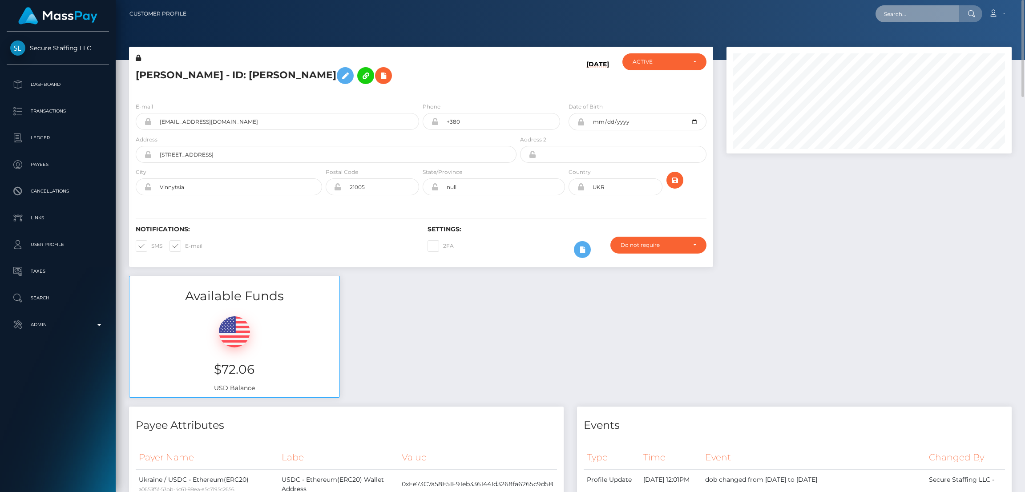
click at [911, 16] on input "text" at bounding box center [918, 13] width 84 height 17
paste input "[EMAIL_ADDRESS][DOMAIN_NAME]"
click at [910, 12] on input "[EMAIL_ADDRESS][DOMAIN_NAME]" at bounding box center [918, 13] width 84 height 17
paste input "goddesskylie222"
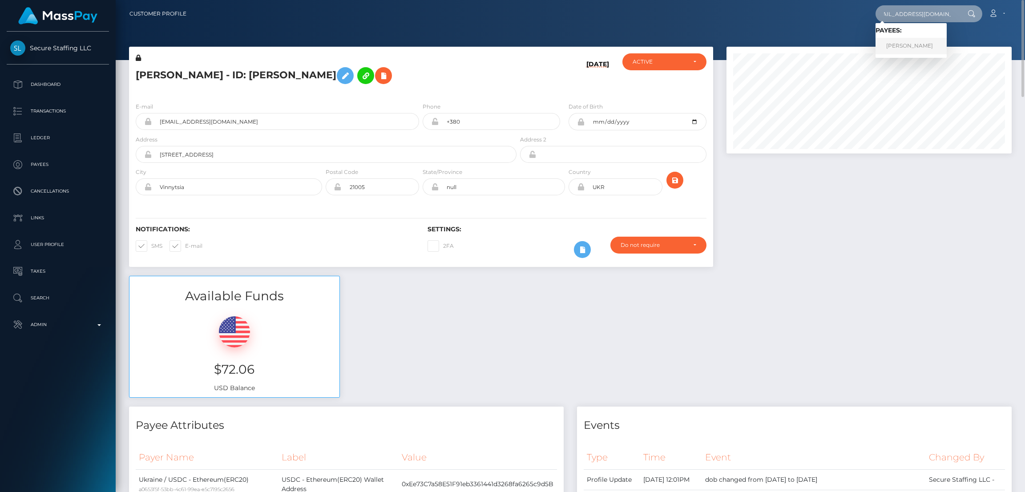
type input "[EMAIL_ADDRESS][DOMAIN_NAME]"
click at [914, 43] on link "MADISON BROOKE QUIRANTE" at bounding box center [911, 46] width 71 height 16
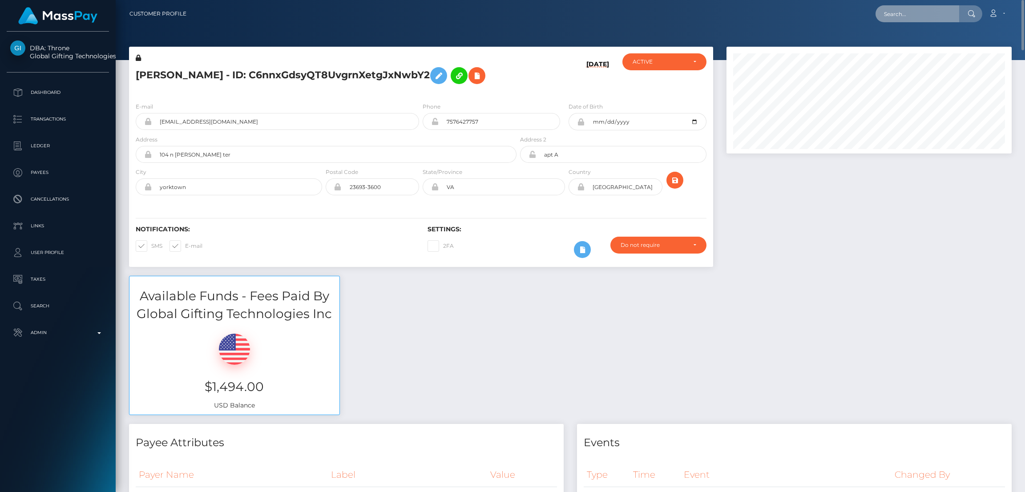
click at [914, 16] on input "text" at bounding box center [918, 13] width 84 height 17
paste input "[EMAIL_ADDRESS][DOMAIN_NAME]"
type input "[EMAIL_ADDRESS][DOMAIN_NAME]"
click at [947, 44] on link "[PERSON_NAME]" at bounding box center [911, 46] width 71 height 16
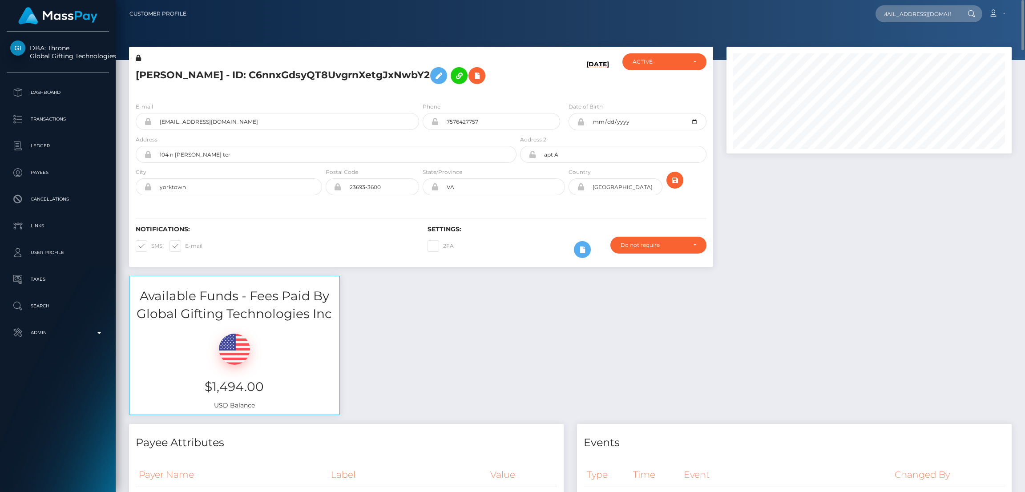
scroll to position [0, 0]
click at [897, 16] on input "text" at bounding box center [918, 13] width 84 height 17
paste input "inkedempressx@icloud.com"
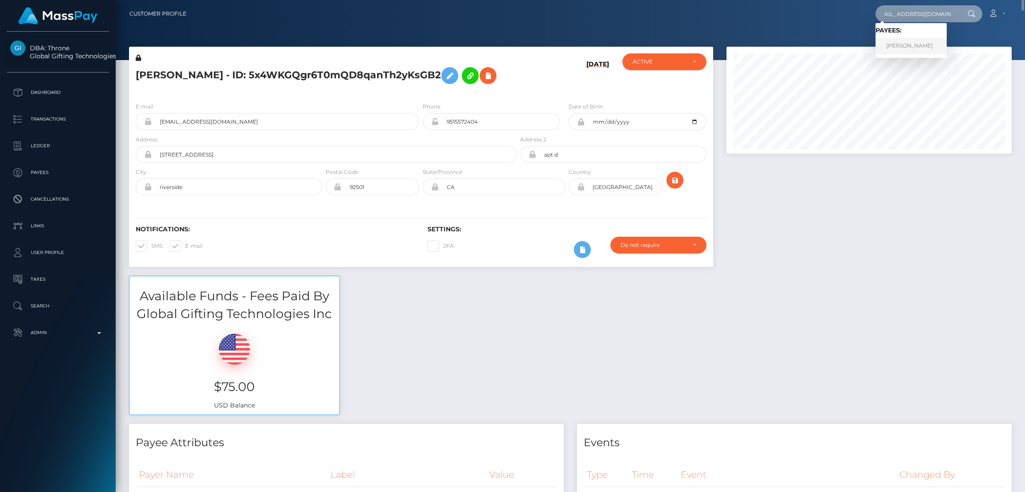
type input "inkedempressx@icloud.com"
click at [902, 44] on link "LOUISE SHAW" at bounding box center [911, 46] width 71 height 16
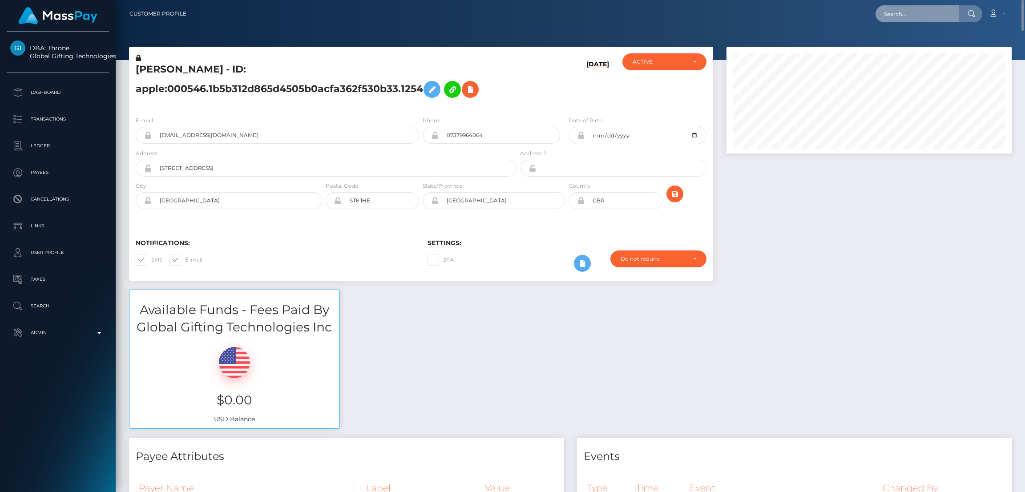
click at [906, 12] on input "text" at bounding box center [918, 13] width 84 height 17
paste input "joelstrongsw7@gmail.com"
type input "joelstrongsw7@gmail.com"
click at [908, 43] on link "Viacheslav NENEVOLIN" at bounding box center [911, 46] width 71 height 16
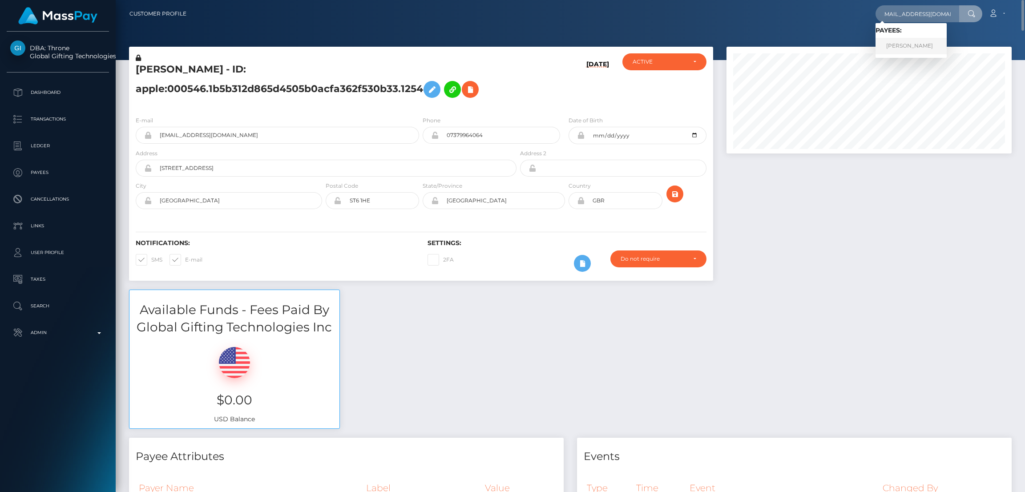
scroll to position [0, 0]
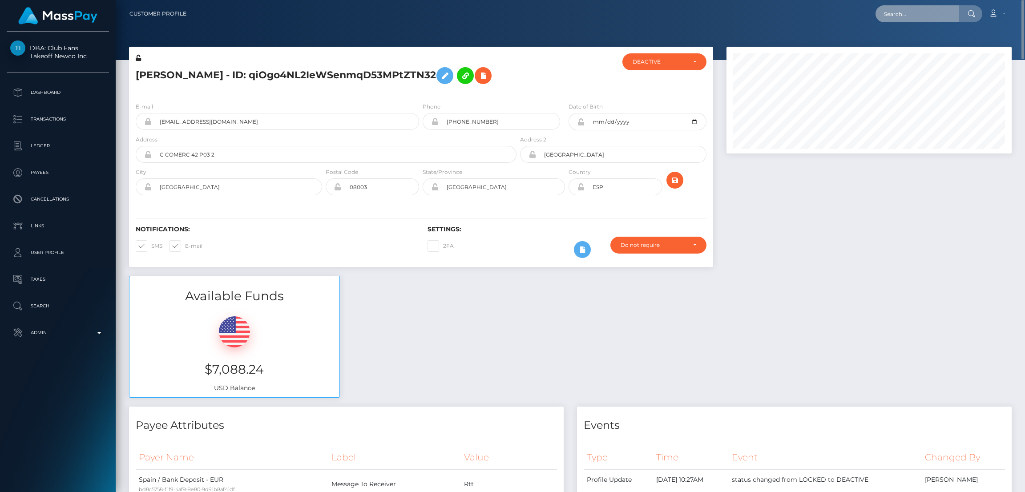
click at [905, 11] on input "text" at bounding box center [918, 13] width 84 height 17
paste input "[EMAIL_ADDRESS][DOMAIN_NAME]"
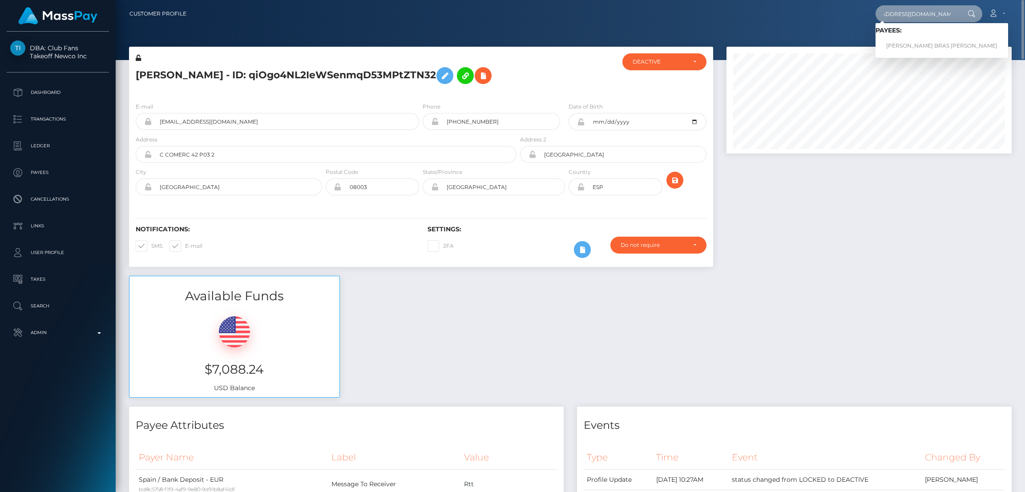
type input "[EMAIL_ADDRESS][DOMAIN_NAME]"
click at [904, 43] on link "JENNIFER BRAS MONROY" at bounding box center [942, 46] width 133 height 16
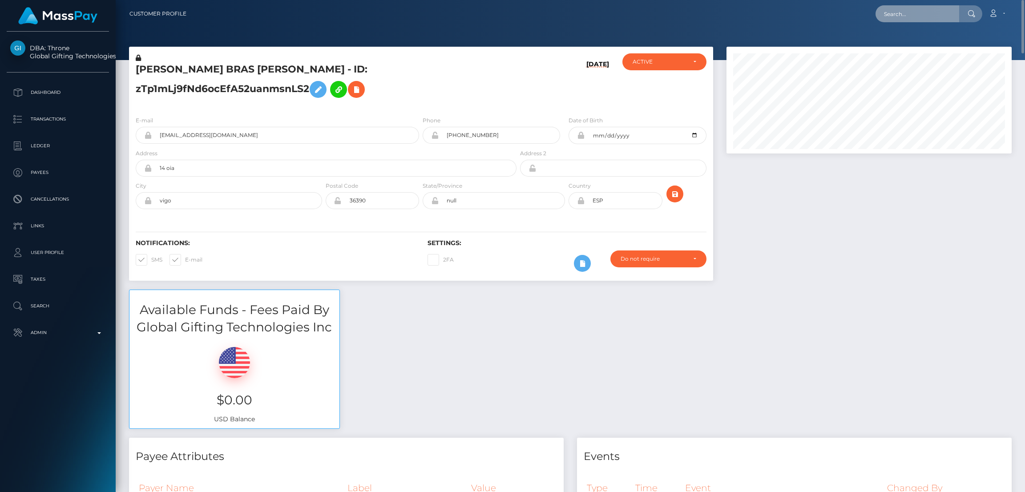
drag, startPoint x: 889, startPoint y: 16, endPoint x: 899, endPoint y: 16, distance: 10.7
click at [895, 16] on input "text" at bounding box center [918, 13] width 84 height 17
paste input "[EMAIL_ADDRESS][DOMAIN_NAME]"
type input "[EMAIL_ADDRESS][DOMAIN_NAME]"
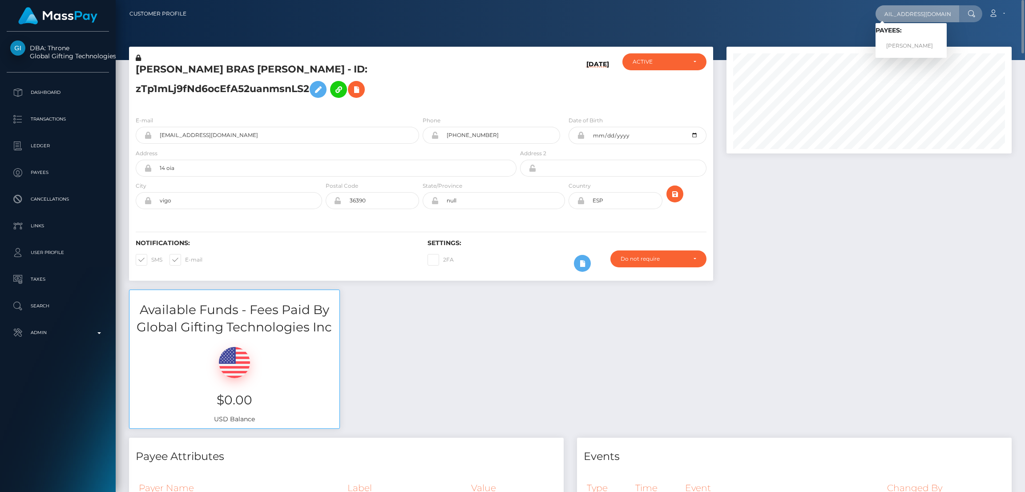
scroll to position [0, 0]
click at [895, 46] on link "[PERSON_NAME]" at bounding box center [911, 46] width 71 height 16
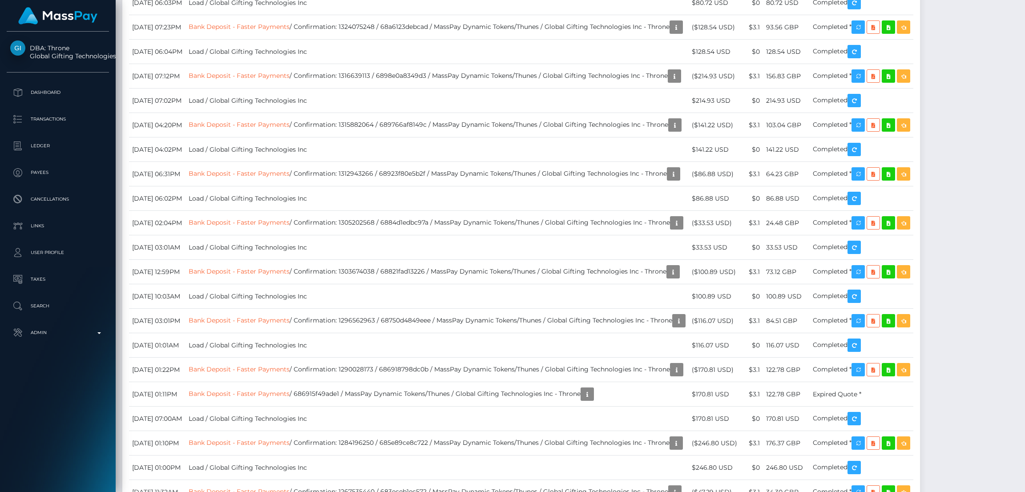
scroll to position [4338, 0]
